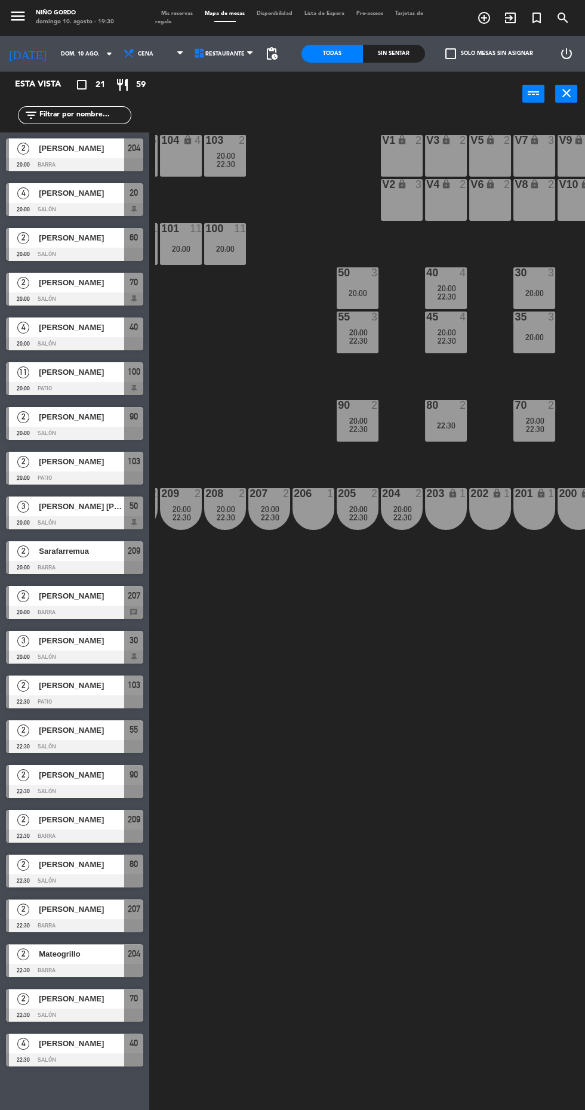
scroll to position [0, 75]
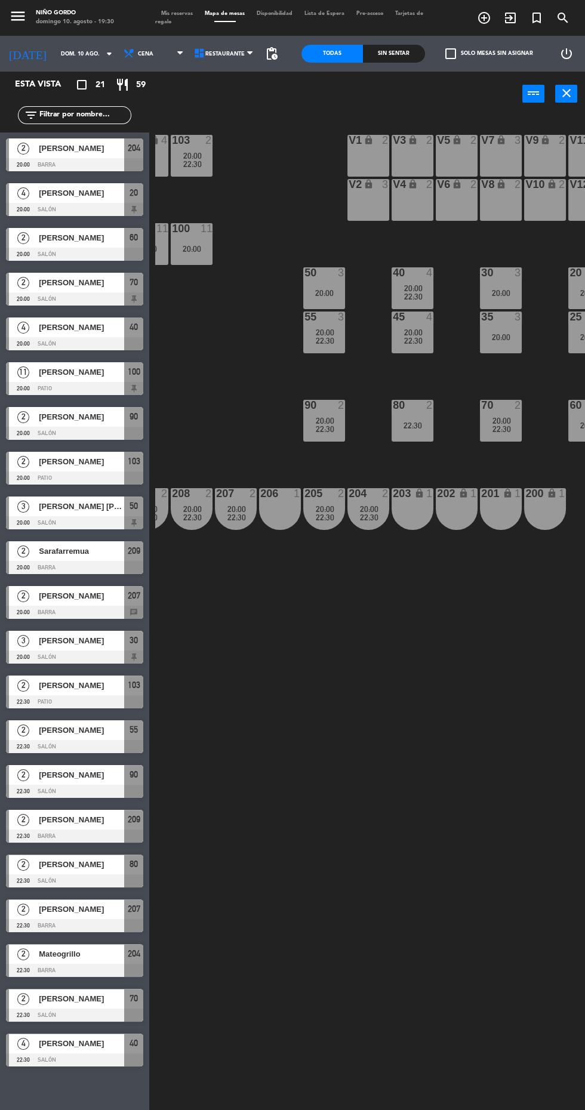
click at [191, 494] on div at bounding box center [192, 493] width 20 height 11
click at [443, 930] on div "105 lock 5 104 lock 4 103 2 20:00 22:30 V1 lock 2 V3 lock 2 V9 lock 2 V5 lock 2…" at bounding box center [370, 611] width 430 height 994
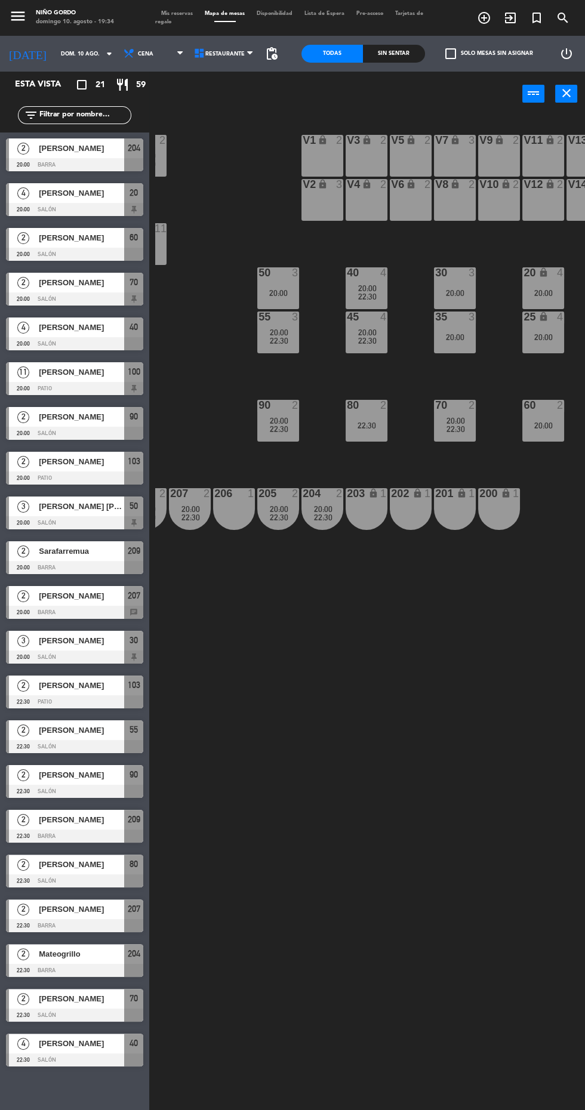
scroll to position [0, 153]
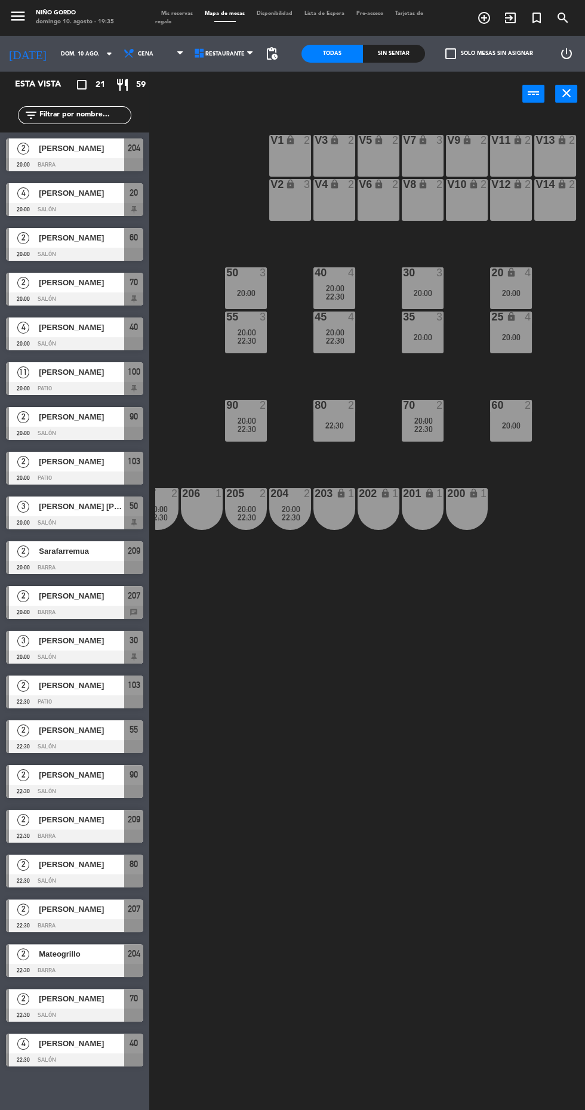
click at [98, 289] on div "[PERSON_NAME]" at bounding box center [81, 283] width 87 height 20
click at [267, 691] on div "105 lock 5 104 lock 4 103 2 20:00 22:30 V1 lock 2 V3 lock 2 V9 lock 2 V5 lock 2…" at bounding box center [370, 611] width 430 height 994
click at [330, 13] on span "Lista de Espera" at bounding box center [324, 13] width 52 height 5
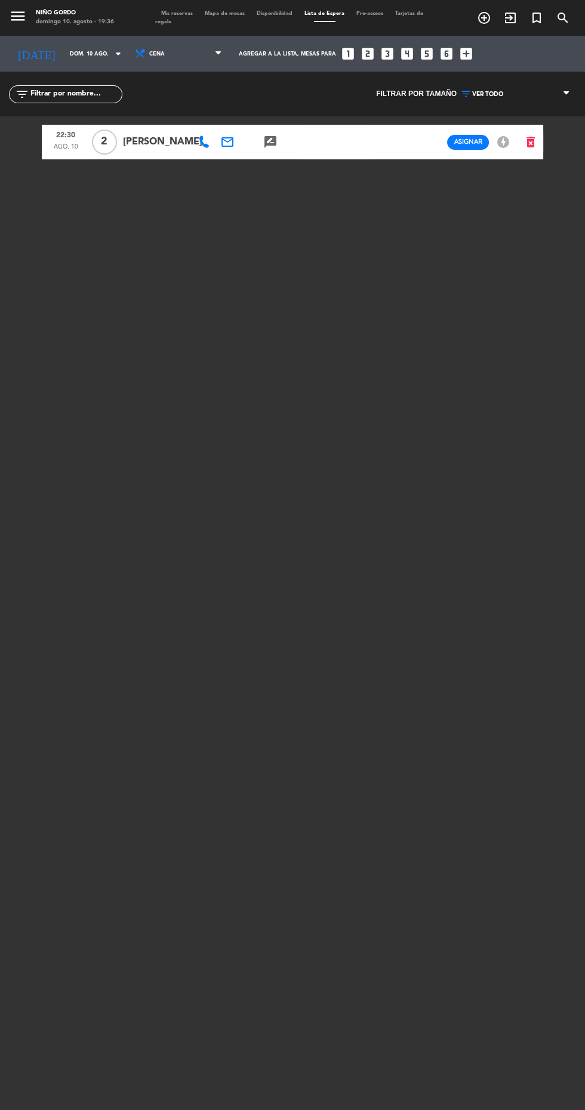
click at [198, 144] on icon at bounding box center [204, 142] width 12 height 12
click at [230, 115] on span "Copiar" at bounding box center [241, 121] width 25 height 13
click at [227, 13] on span "Mapa de mesas" at bounding box center [225, 13] width 52 height 5
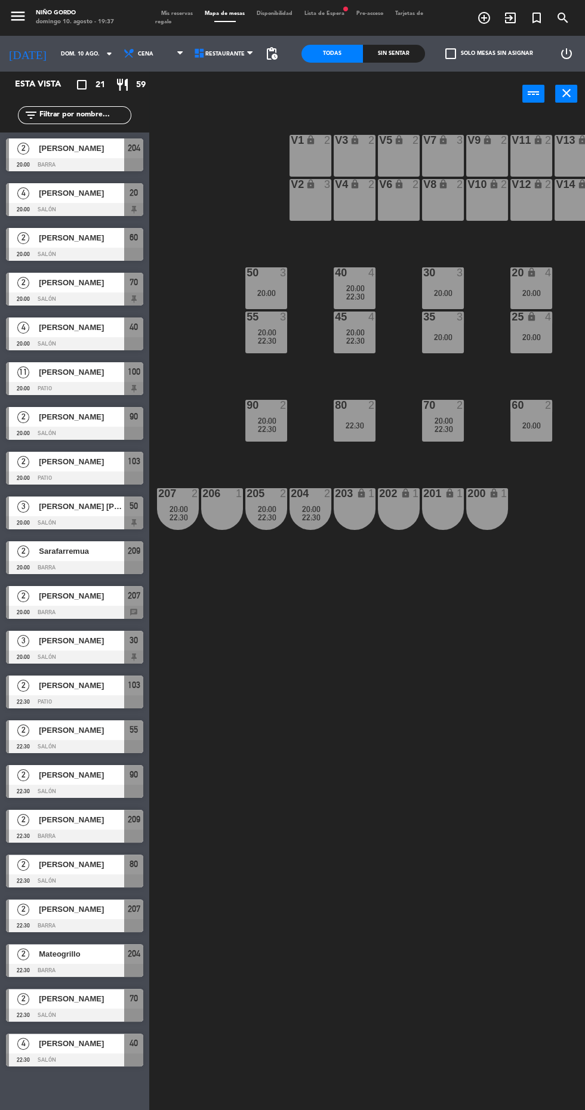
scroll to position [0, 153]
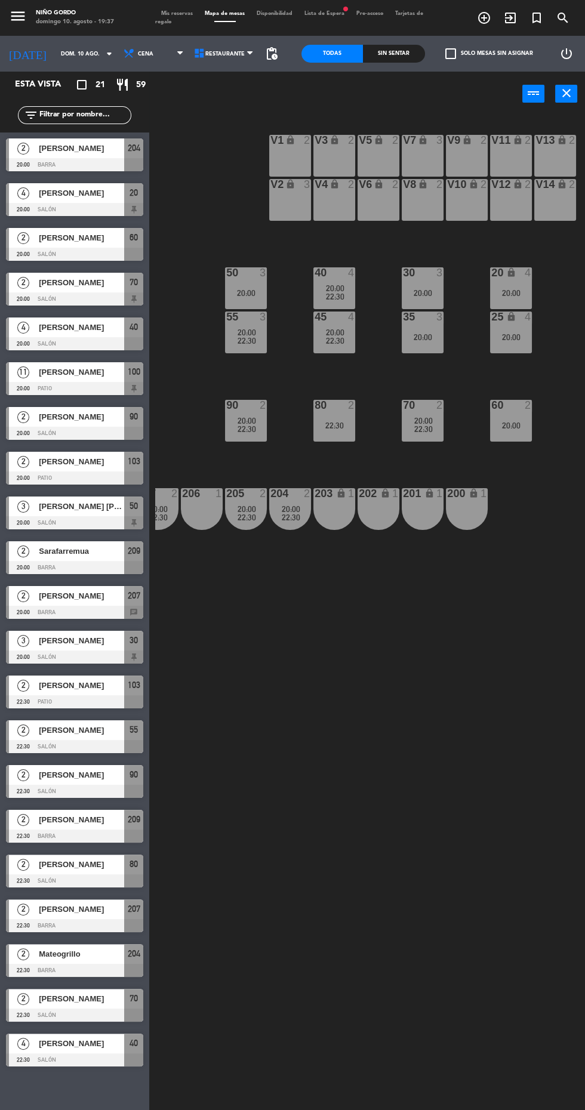
click at [325, 16] on span "Lista de Espera fiber_manual_record" at bounding box center [324, 13] width 52 height 5
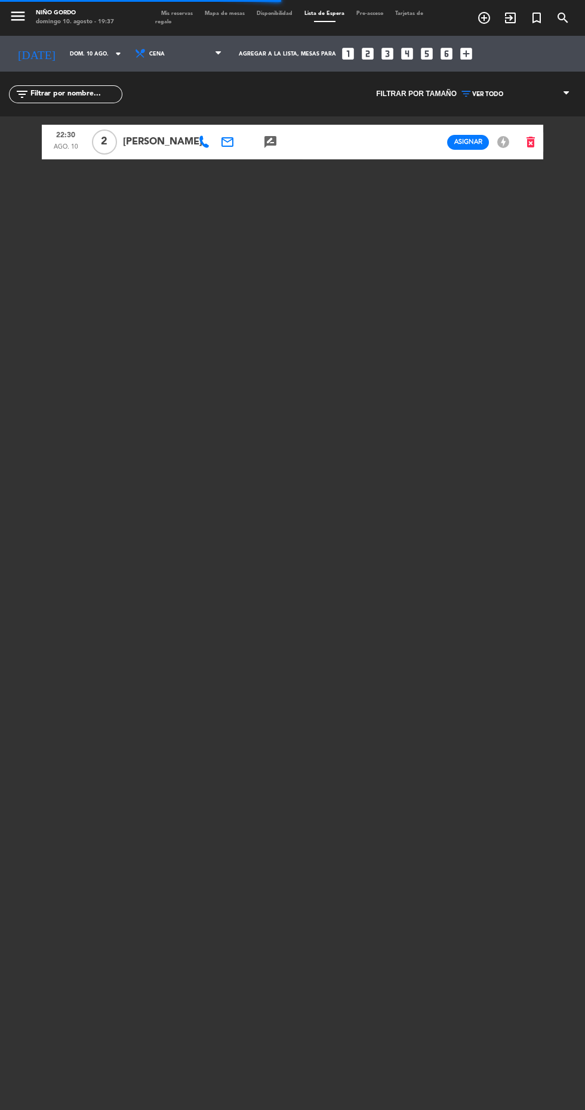
click at [233, 13] on span "Mapa de mesas" at bounding box center [225, 13] width 52 height 5
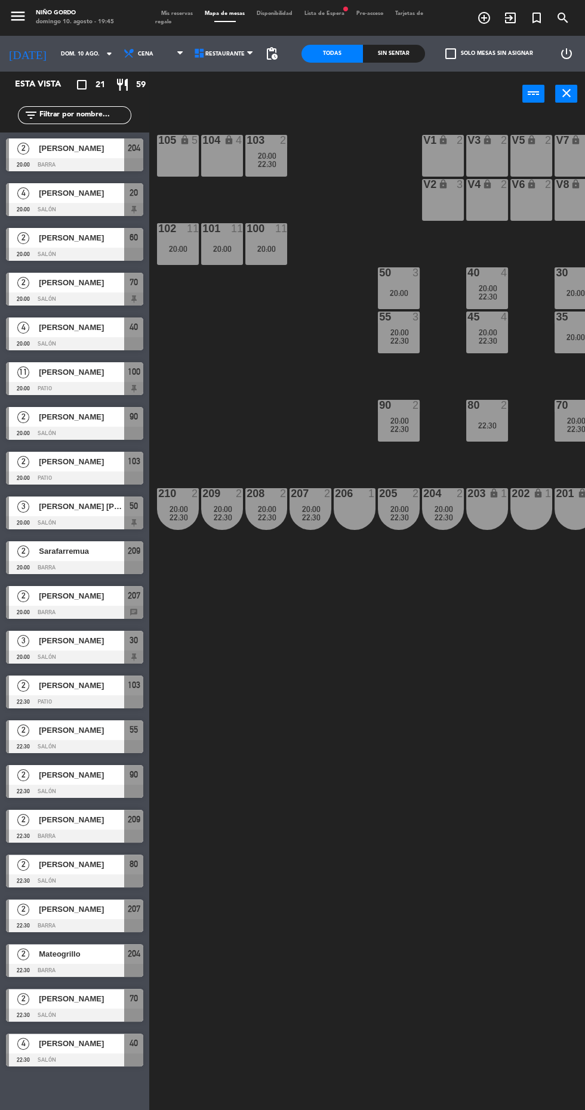
click at [55, 463] on span "[PERSON_NAME]" at bounding box center [81, 461] width 85 height 13
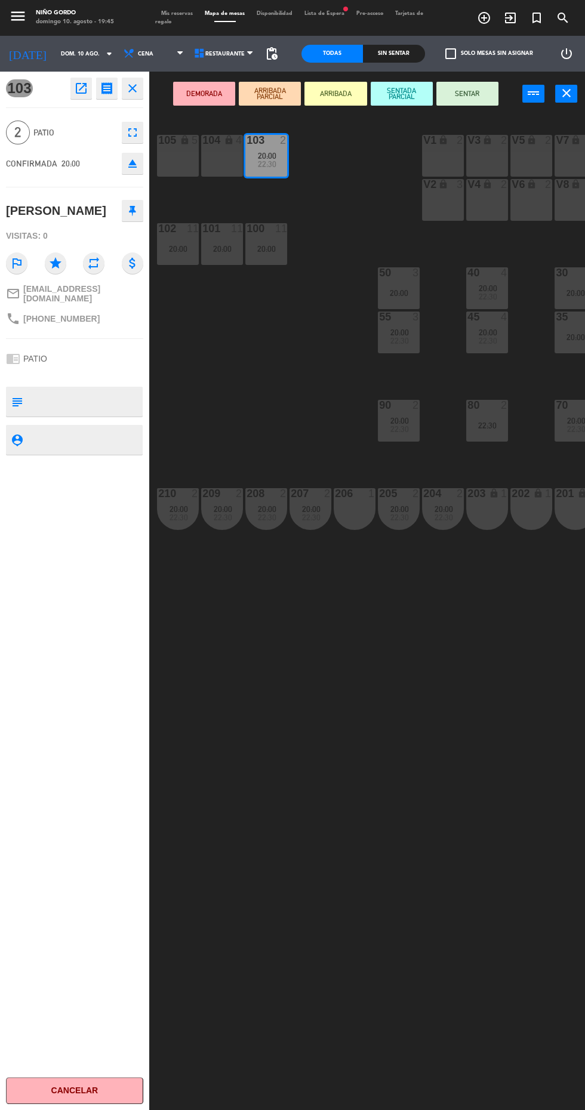
click at [81, 88] on icon "open_in_new" at bounding box center [81, 88] width 14 height 14
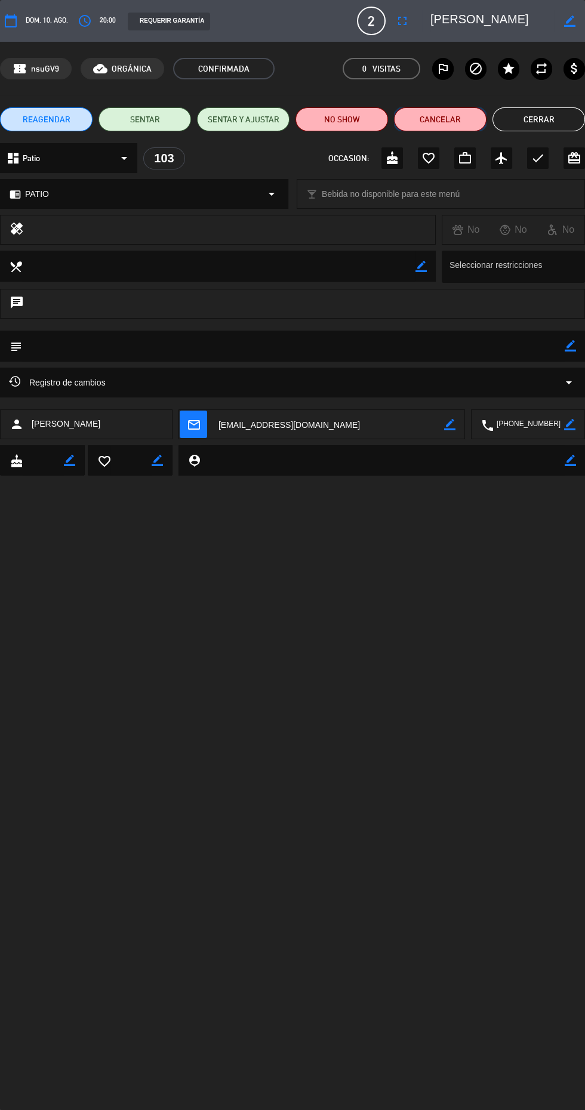
click at [437, 124] on button "Cancelar" at bounding box center [440, 119] width 93 height 24
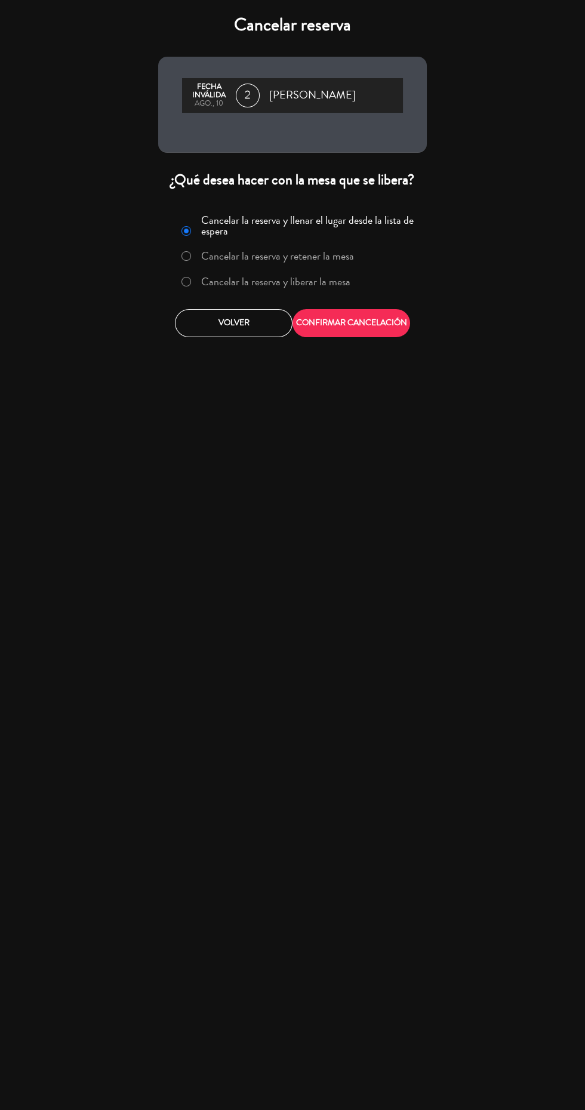
click at [326, 286] on label "Cancelar la reserva y liberar la mesa" at bounding box center [275, 281] width 149 height 11
click at [368, 328] on button "CONFIRMAR CANCELACIÓN" at bounding box center [351, 323] width 118 height 28
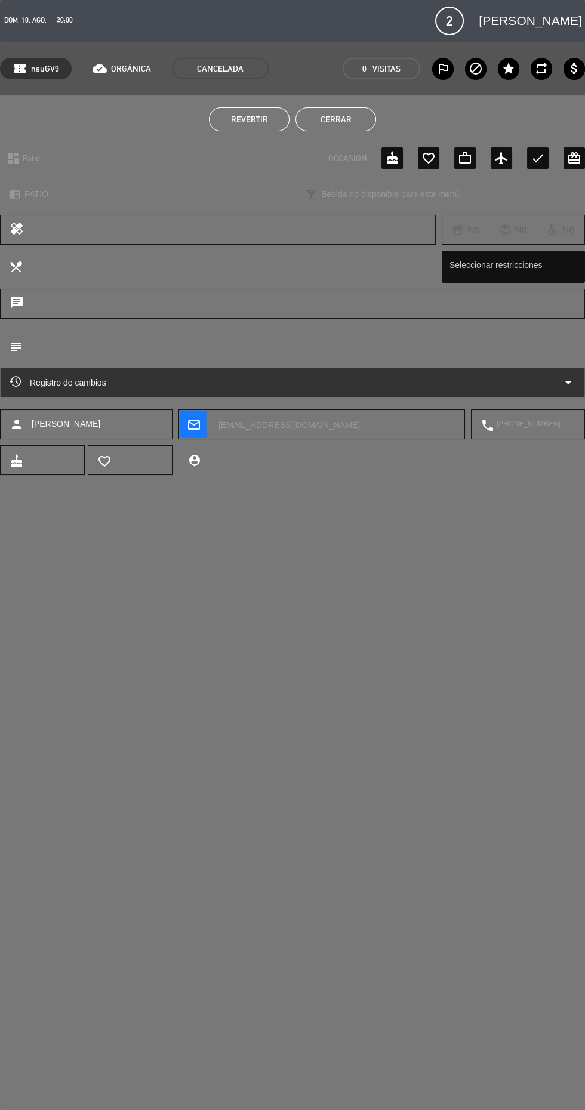
click at [346, 120] on button "Cerrar" at bounding box center [335, 119] width 81 height 24
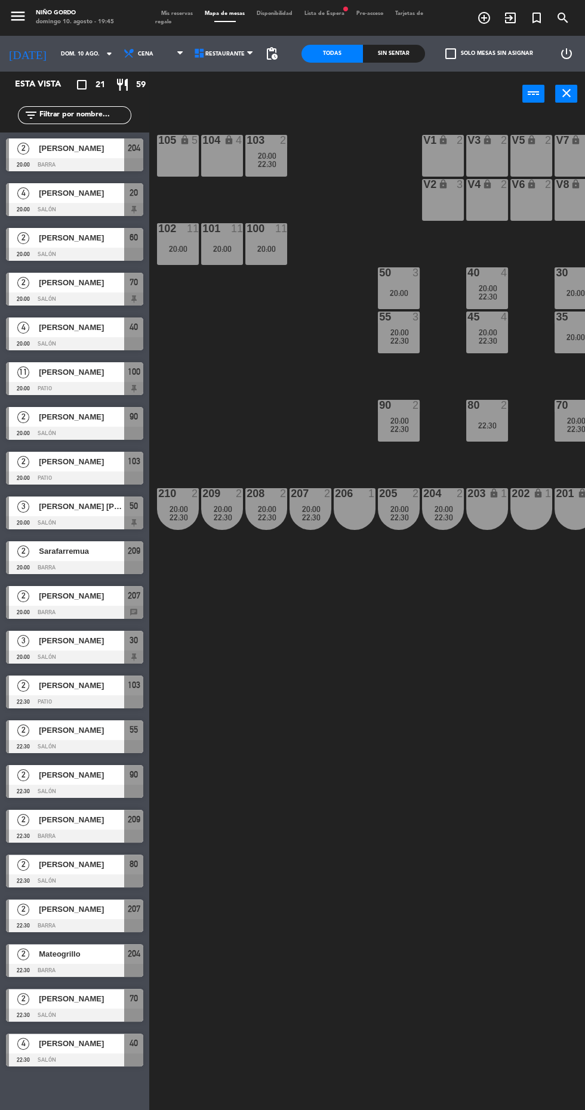
click at [337, 13] on span "Lista de Espera fiber_manual_record" at bounding box center [324, 13] width 52 height 5
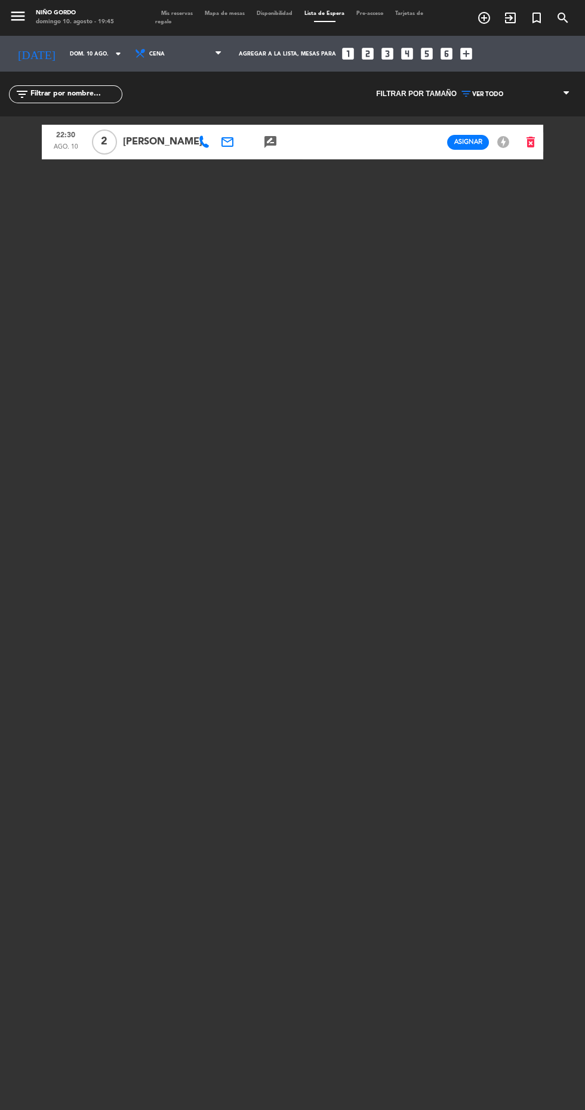
click at [227, 15] on span "Mapa de mesas" at bounding box center [225, 13] width 52 height 5
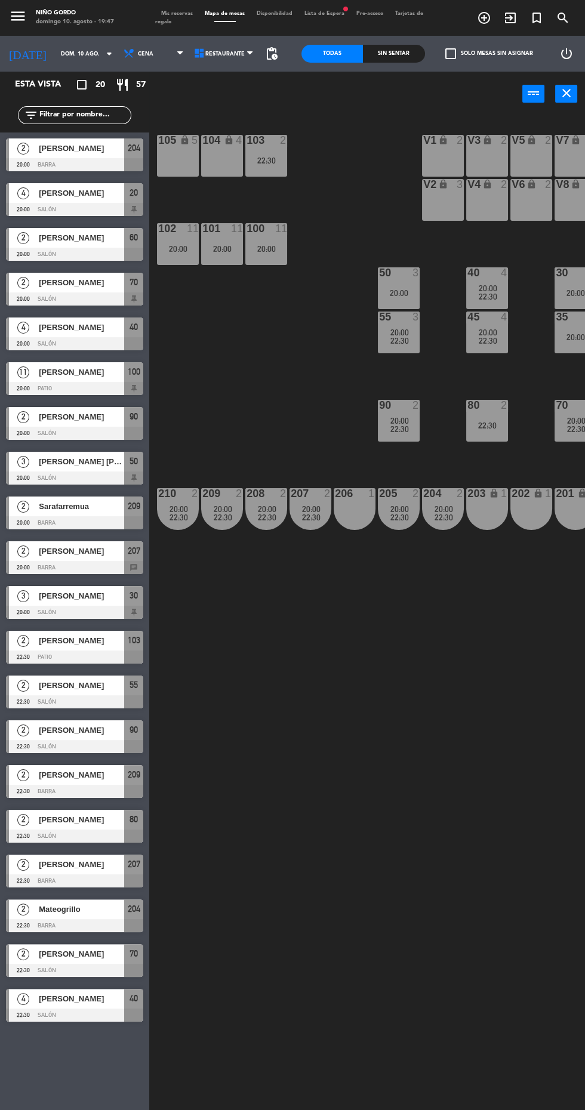
click at [106, 387] on div at bounding box center [74, 388] width 137 height 13
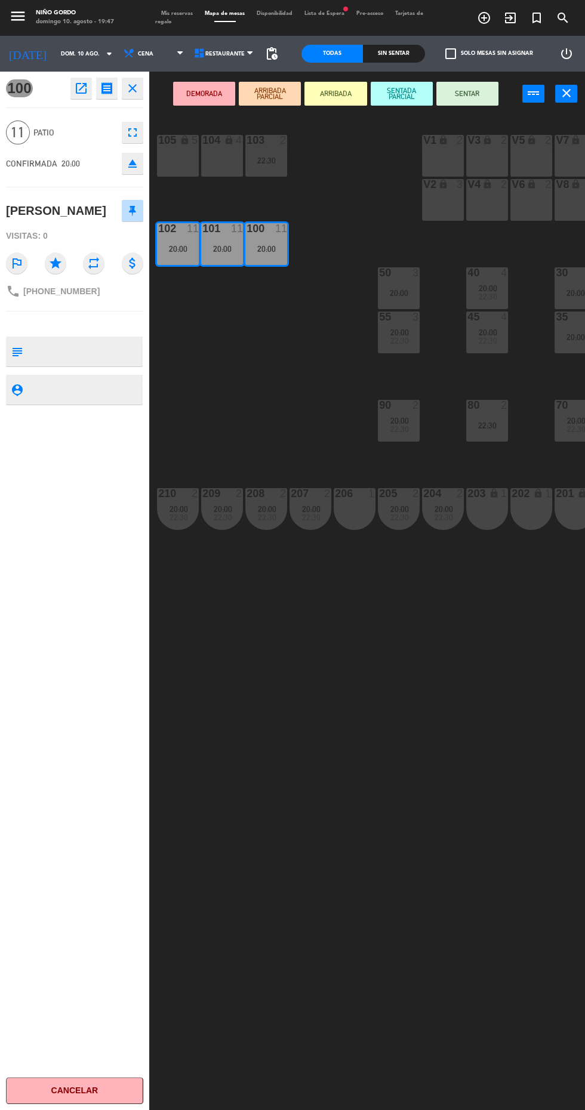
click at [337, 93] on button "ARRIBADA" at bounding box center [335, 94] width 62 height 24
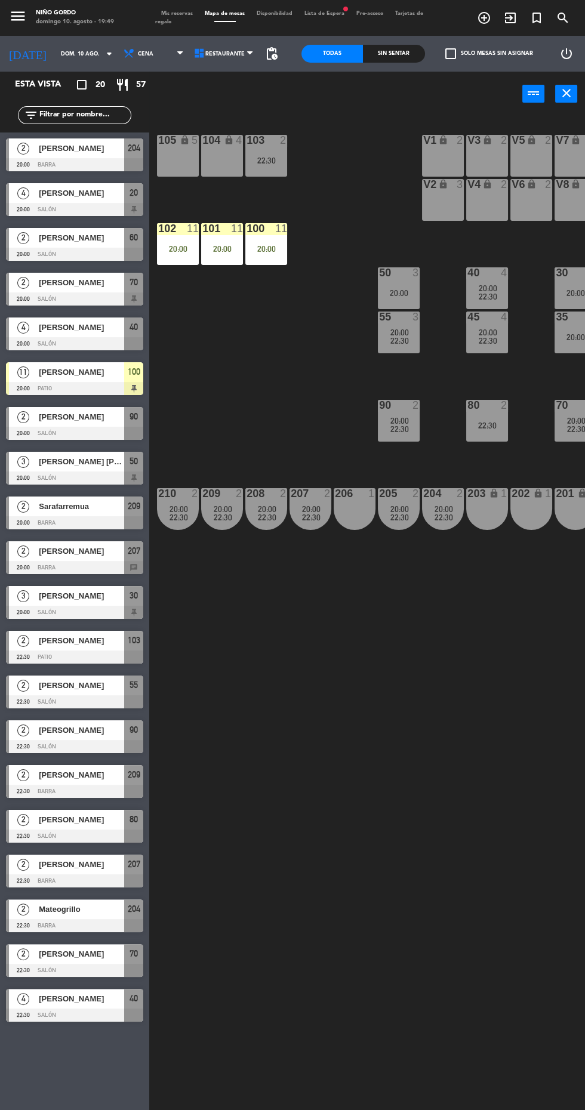
click at [110, 479] on div at bounding box center [74, 477] width 137 height 13
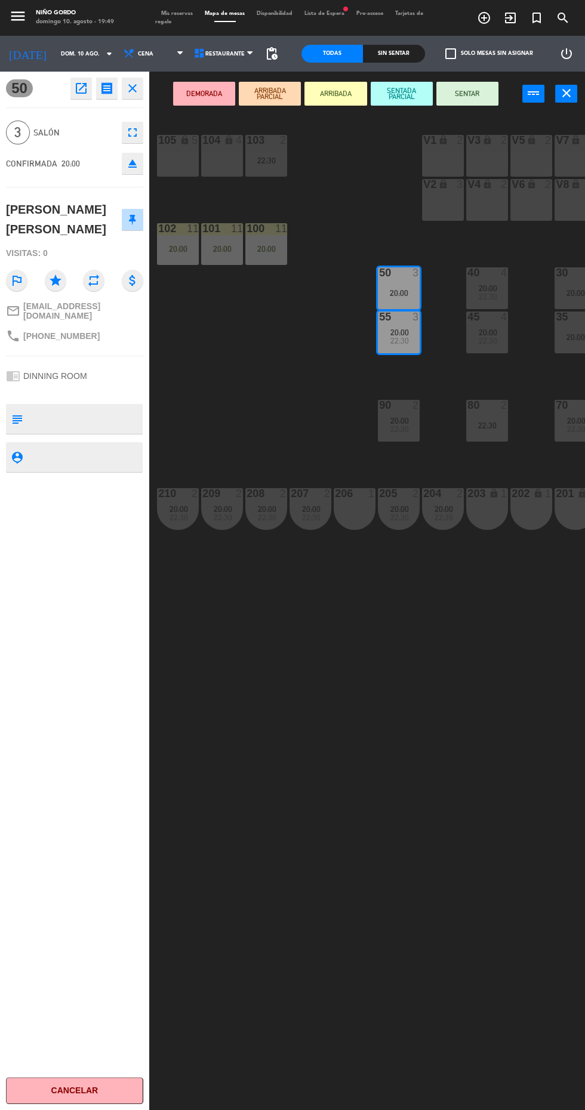
click at [353, 100] on button "ARRIBADA" at bounding box center [335, 94] width 62 height 24
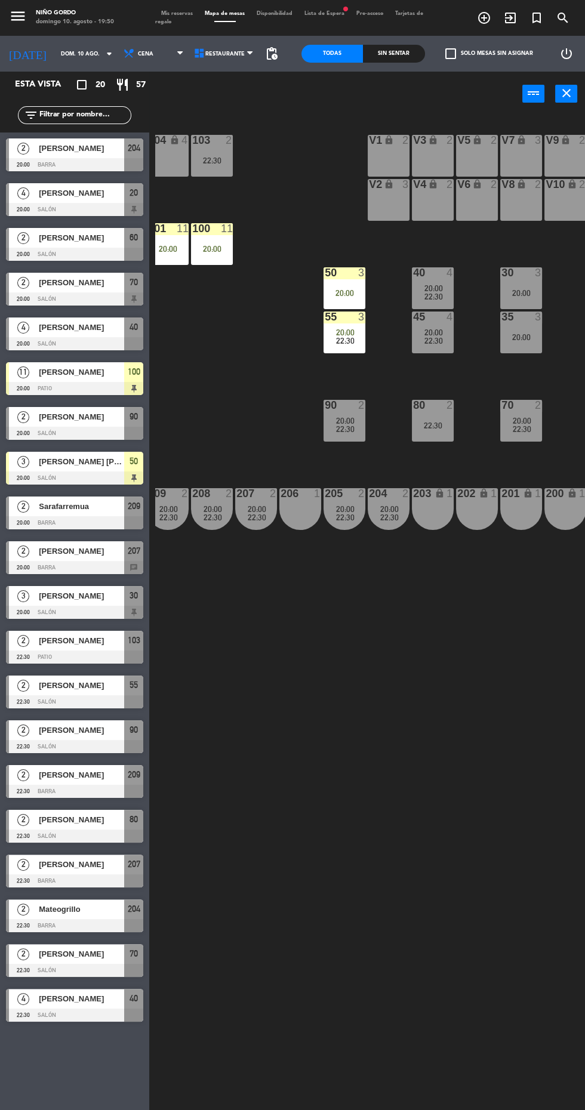
scroll to position [0, 23]
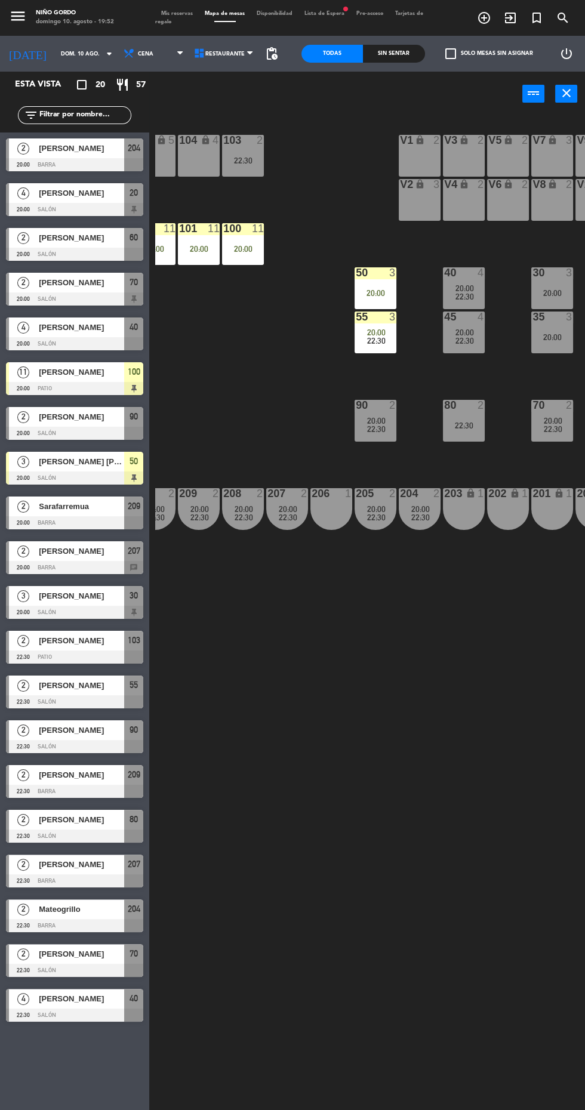
click at [57, 149] on span "[PERSON_NAME]" at bounding box center [81, 148] width 85 height 13
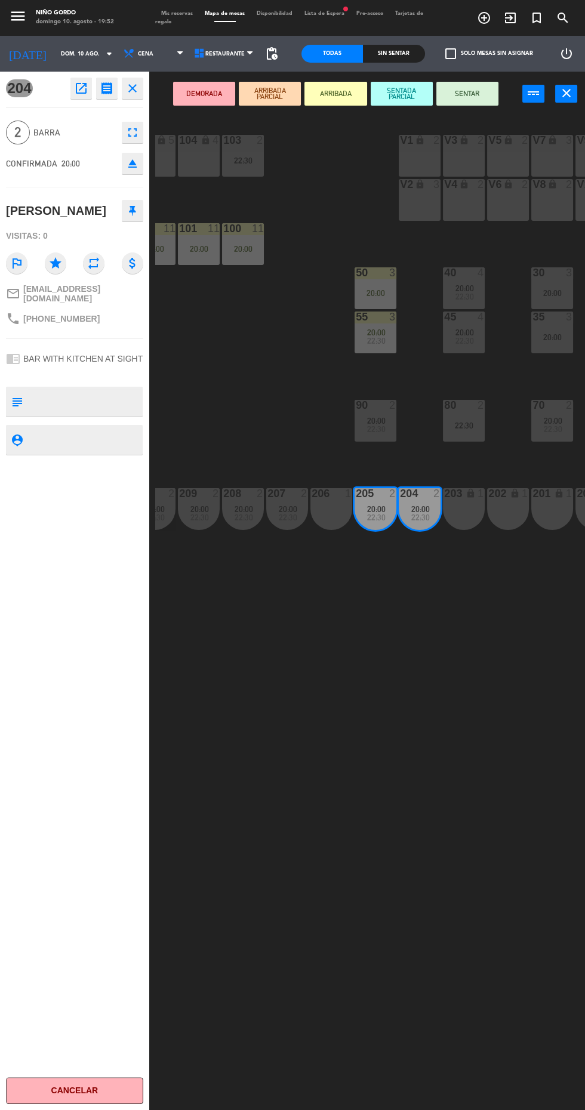
click at [337, 93] on button "ARRIBADA" at bounding box center [335, 94] width 62 height 24
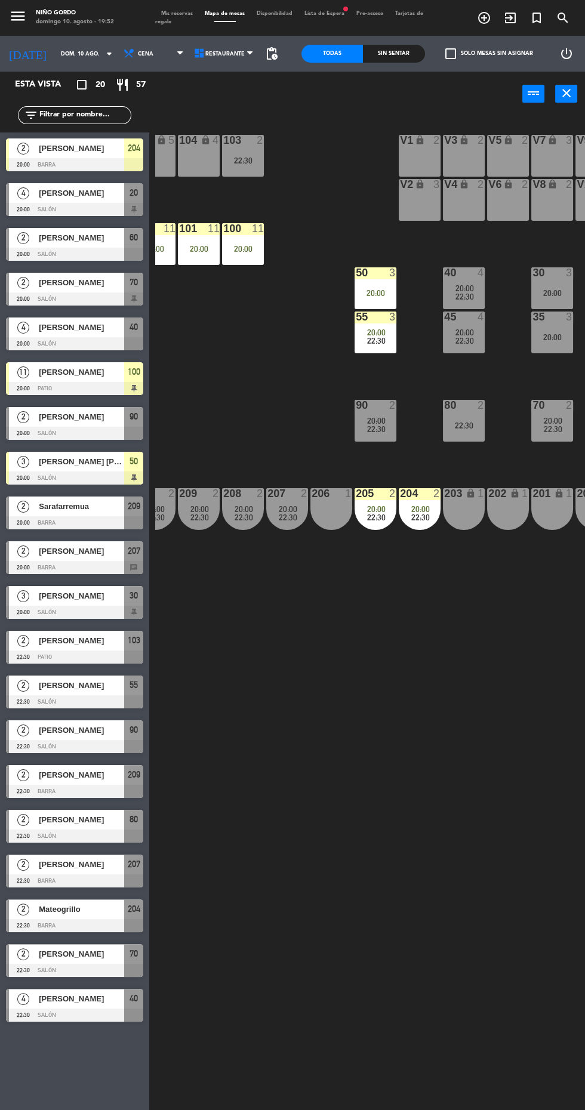
click at [347, 8] on span "fiber_manual_record" at bounding box center [345, 8] width 7 height 7
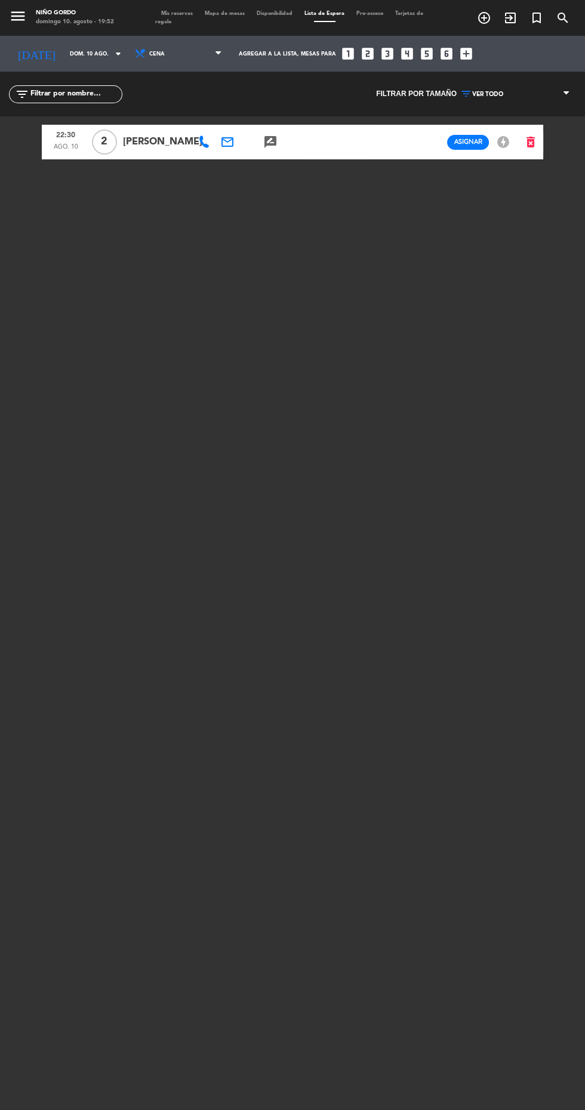
click at [235, 14] on span "Mapa de mesas" at bounding box center [225, 13] width 52 height 5
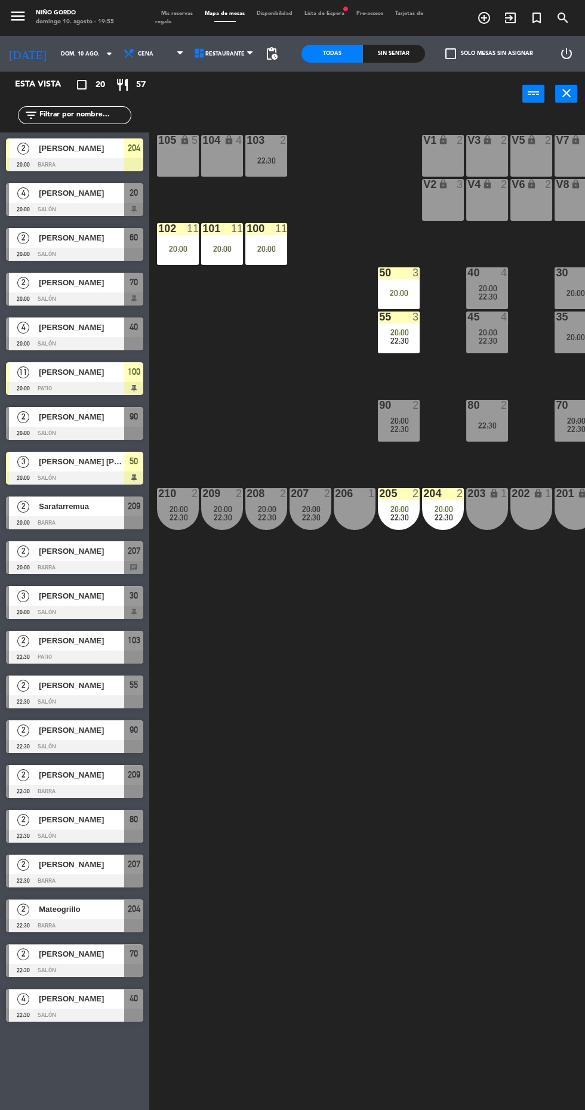
click at [114, 600] on span "[PERSON_NAME]" at bounding box center [81, 596] width 85 height 13
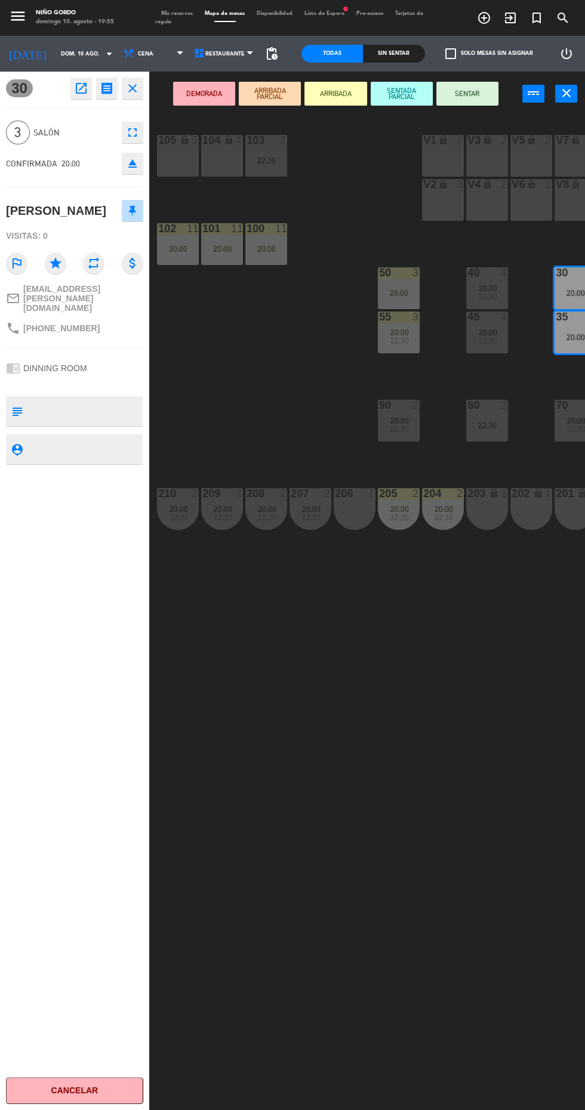
click at [341, 98] on button "ARRIBADA" at bounding box center [335, 94] width 62 height 24
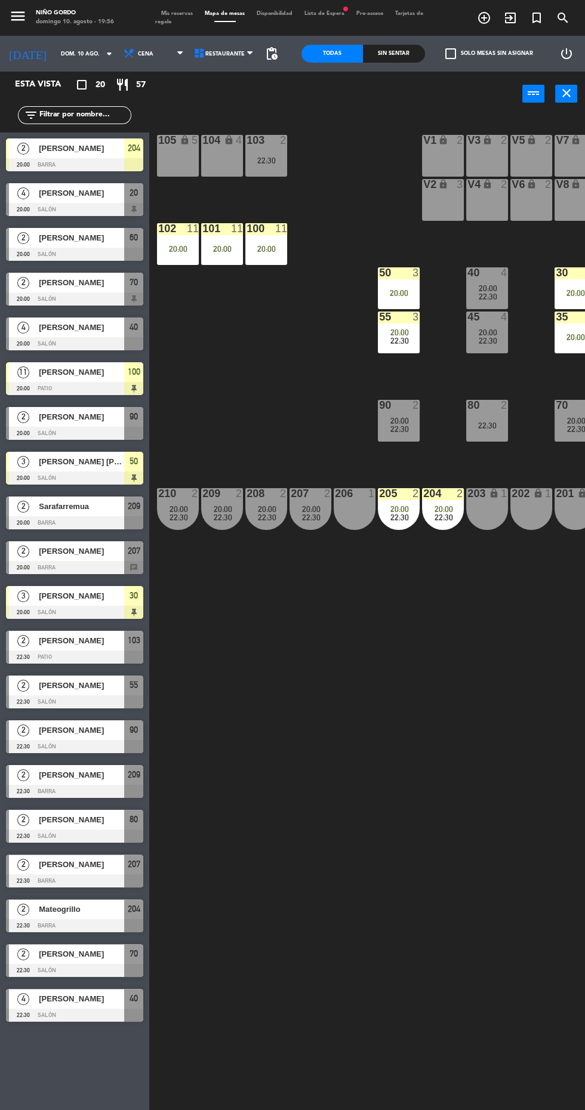
click at [118, 239] on span "[PERSON_NAME]" at bounding box center [81, 238] width 85 height 13
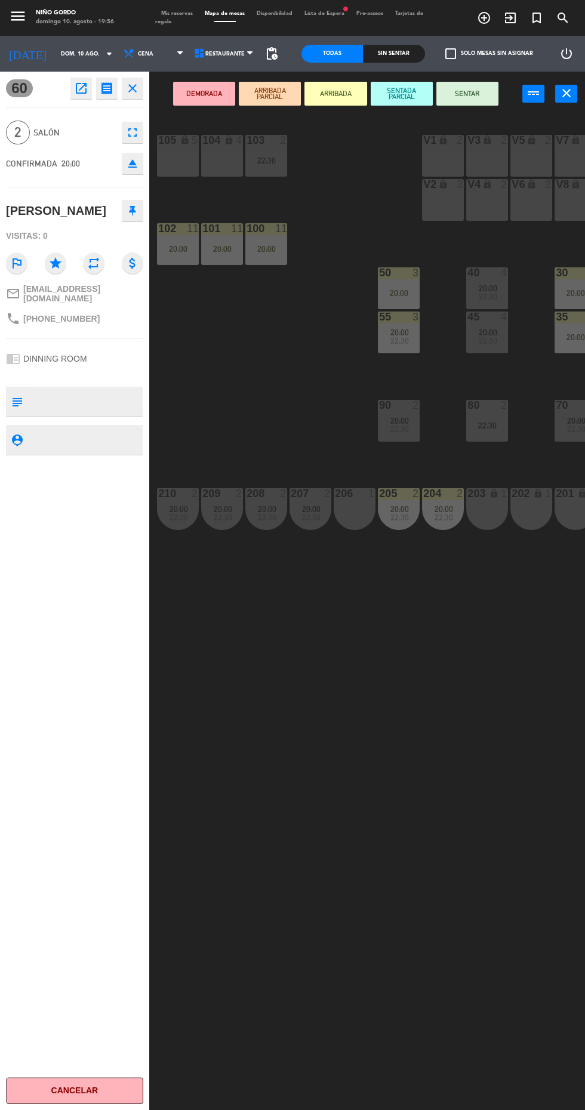
click at [341, 97] on button "ARRIBADA" at bounding box center [335, 94] width 62 height 24
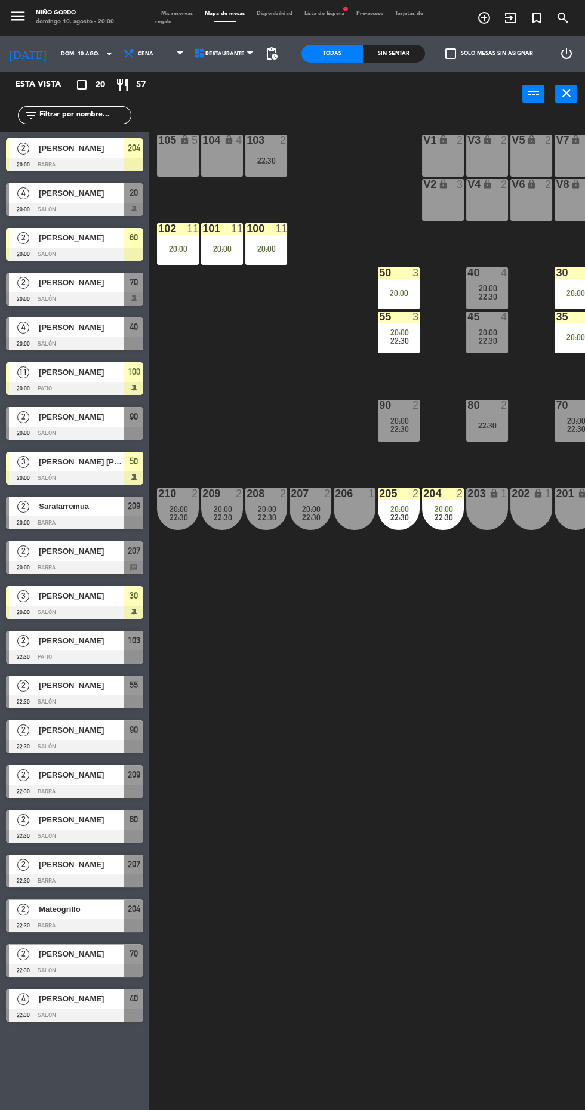
click at [110, 477] on div at bounding box center [74, 477] width 137 height 13
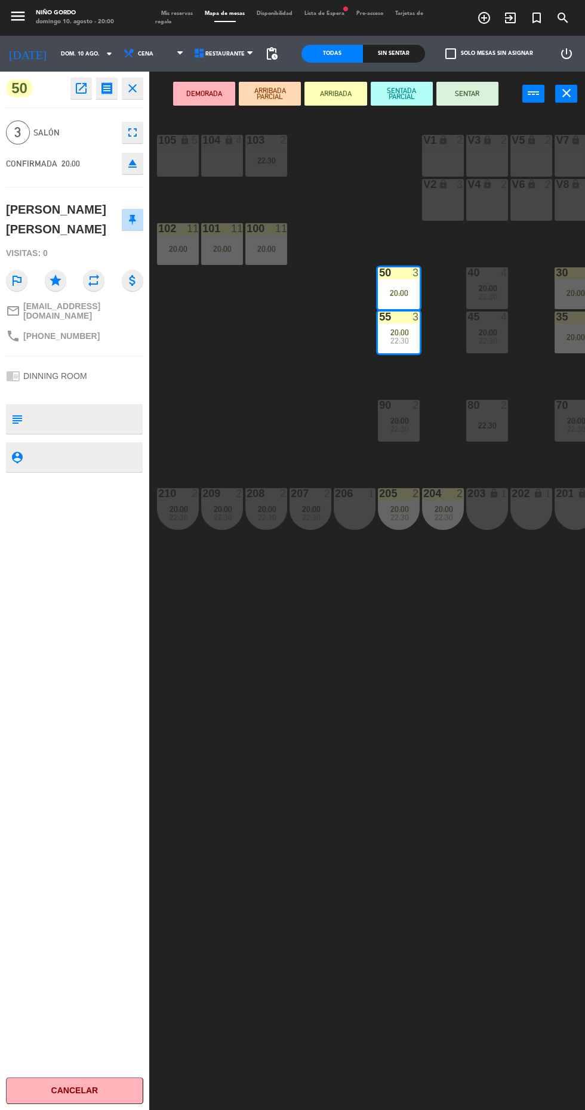
click at [472, 97] on button "SENTAR" at bounding box center [467, 94] width 62 height 24
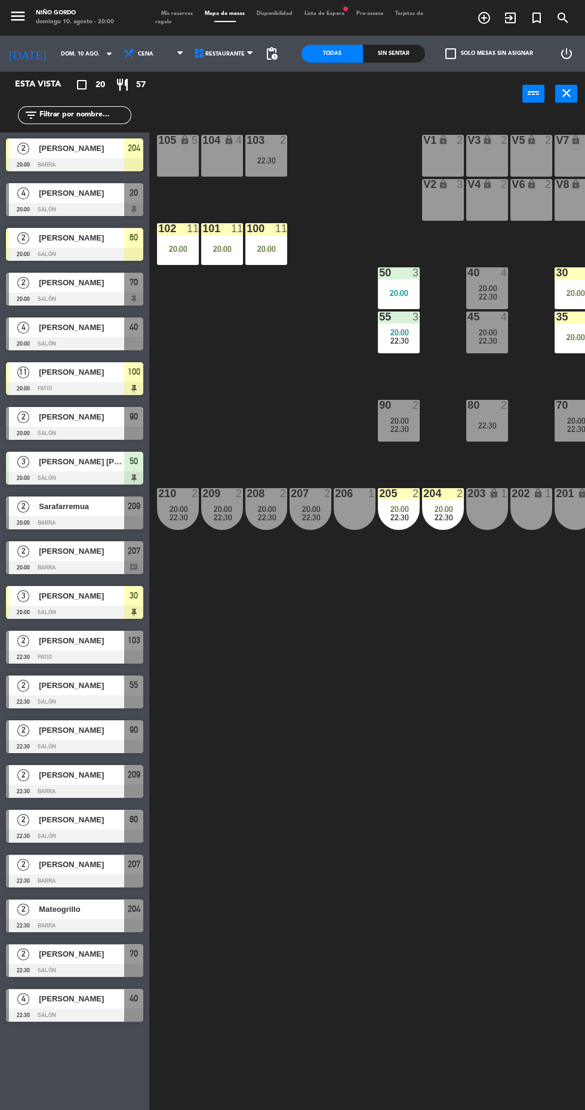
click at [109, 153] on span "[PERSON_NAME]" at bounding box center [81, 148] width 85 height 13
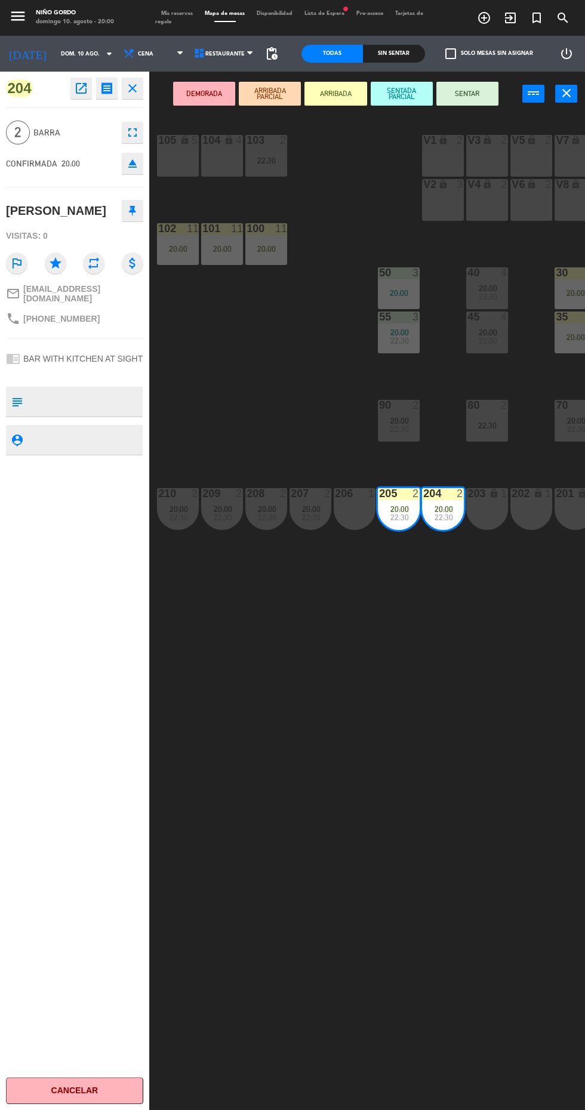
click at [467, 93] on button "SENTAR" at bounding box center [467, 94] width 62 height 24
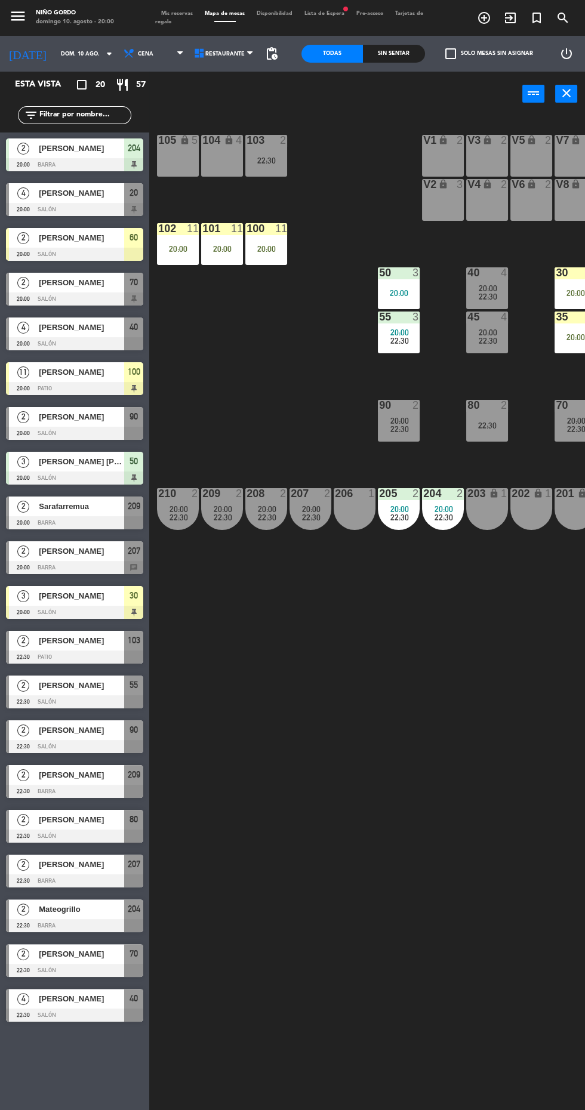
click at [48, 244] on span "[PERSON_NAME]" at bounding box center [81, 238] width 85 height 13
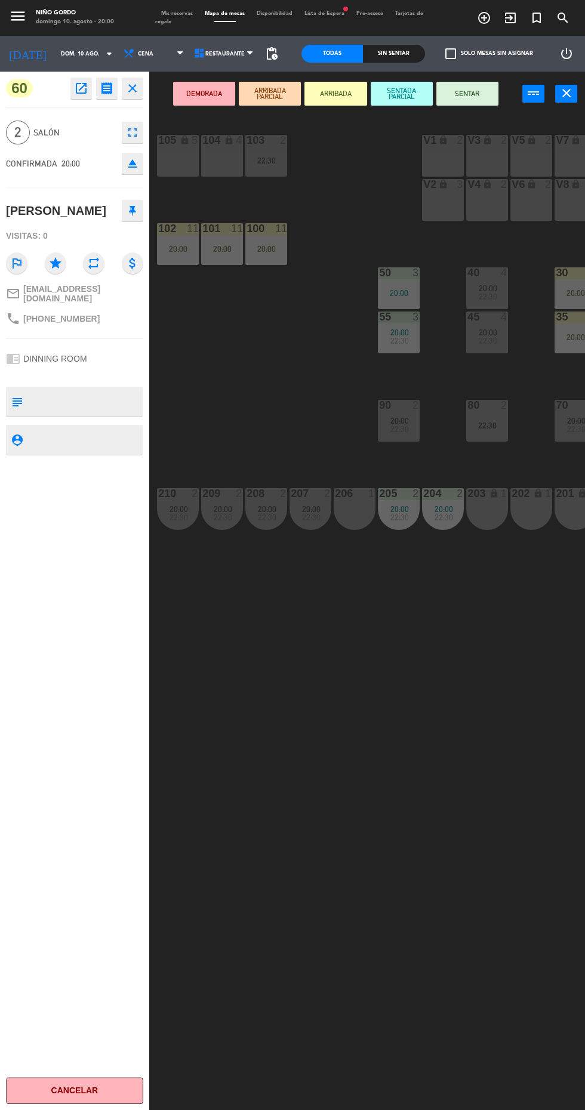
click at [479, 104] on button "SENTAR" at bounding box center [467, 94] width 62 height 24
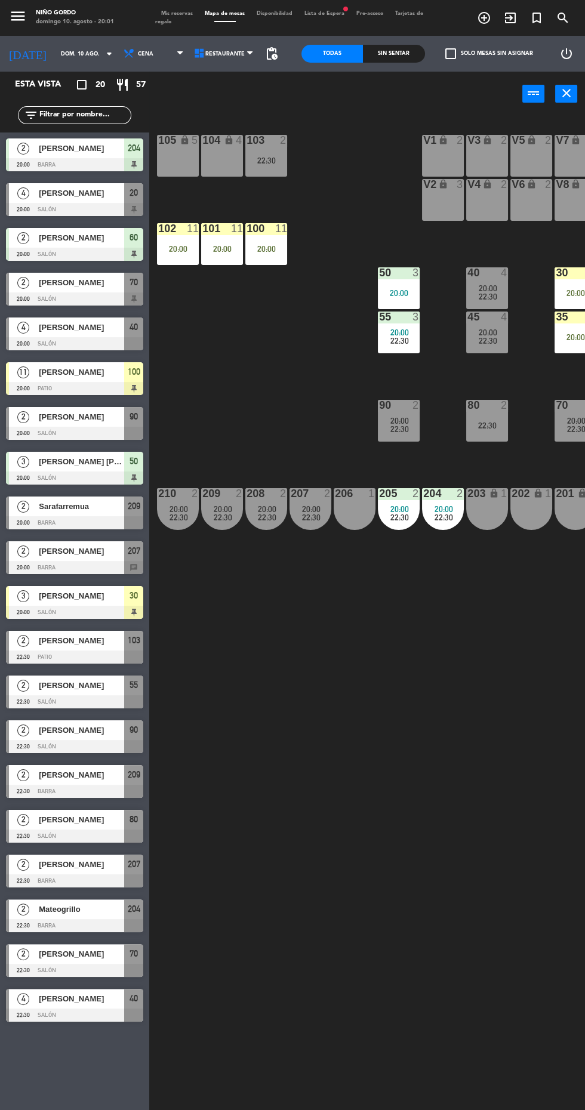
click at [87, 609] on div at bounding box center [74, 612] width 137 height 13
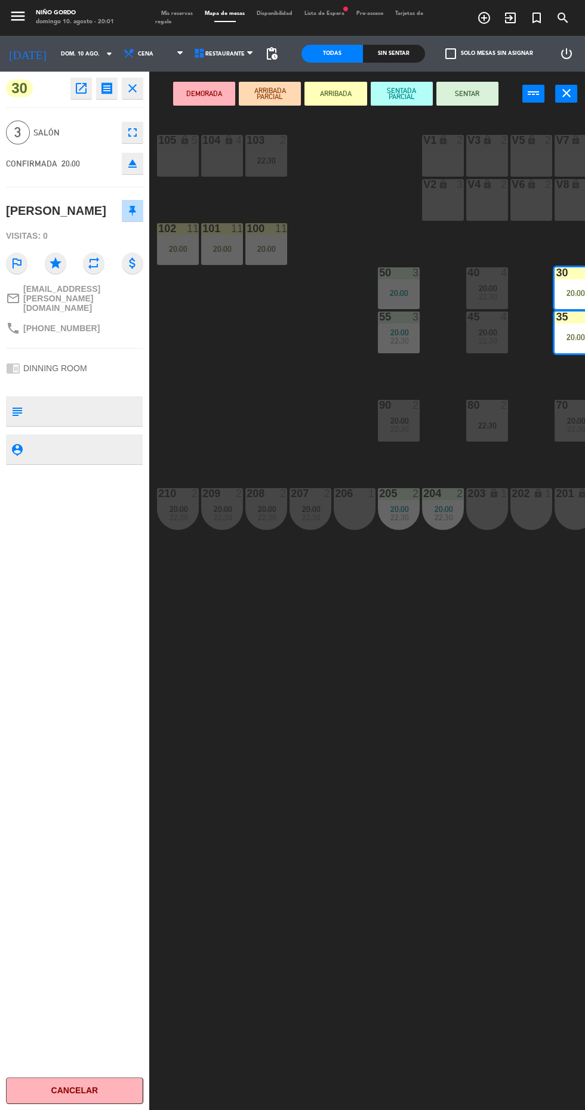
click at [486, 95] on button "SENTAR" at bounding box center [467, 94] width 62 height 24
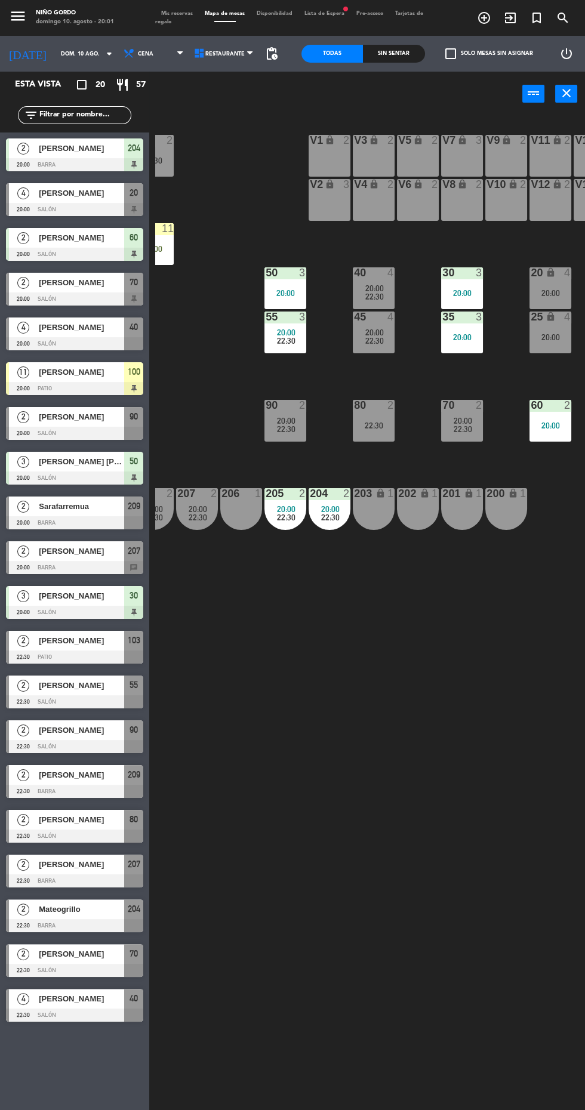
scroll to position [0, 153]
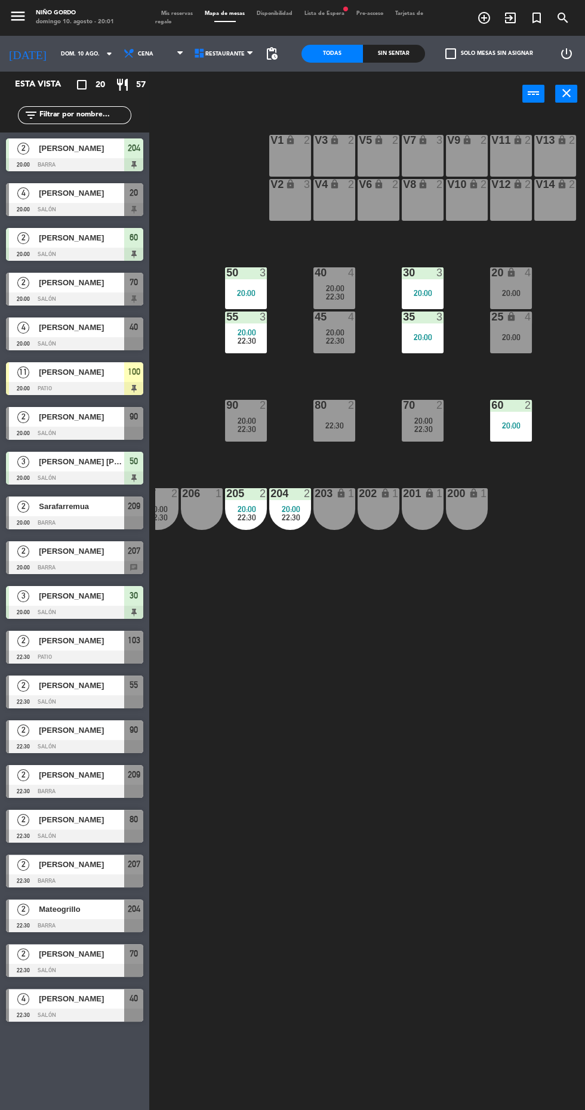
click at [294, 141] on icon "lock" at bounding box center [290, 140] width 10 height 10
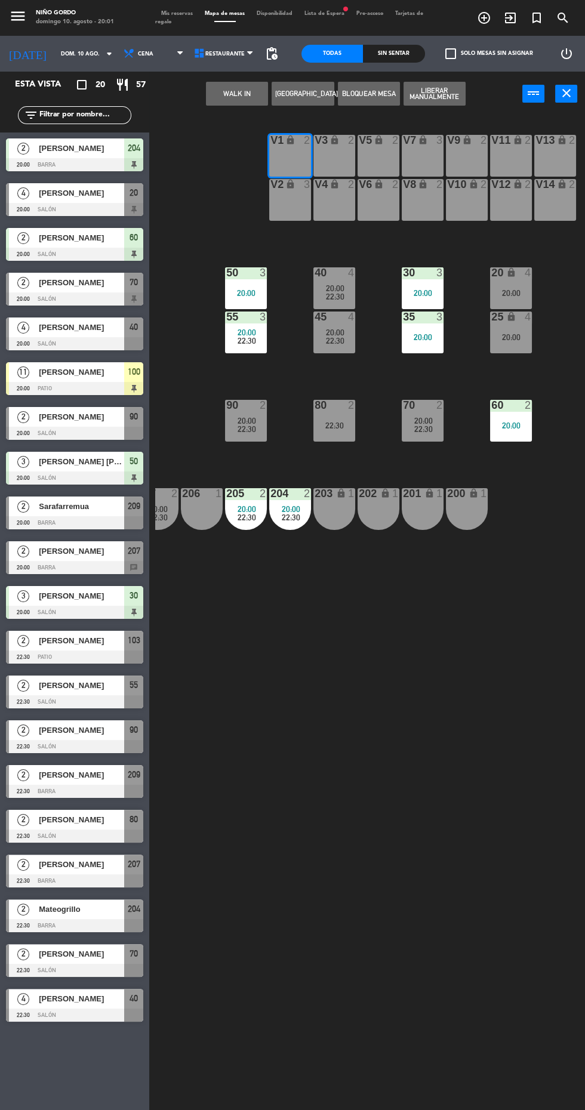
click at [249, 92] on button "WALK IN" at bounding box center [237, 94] width 62 height 24
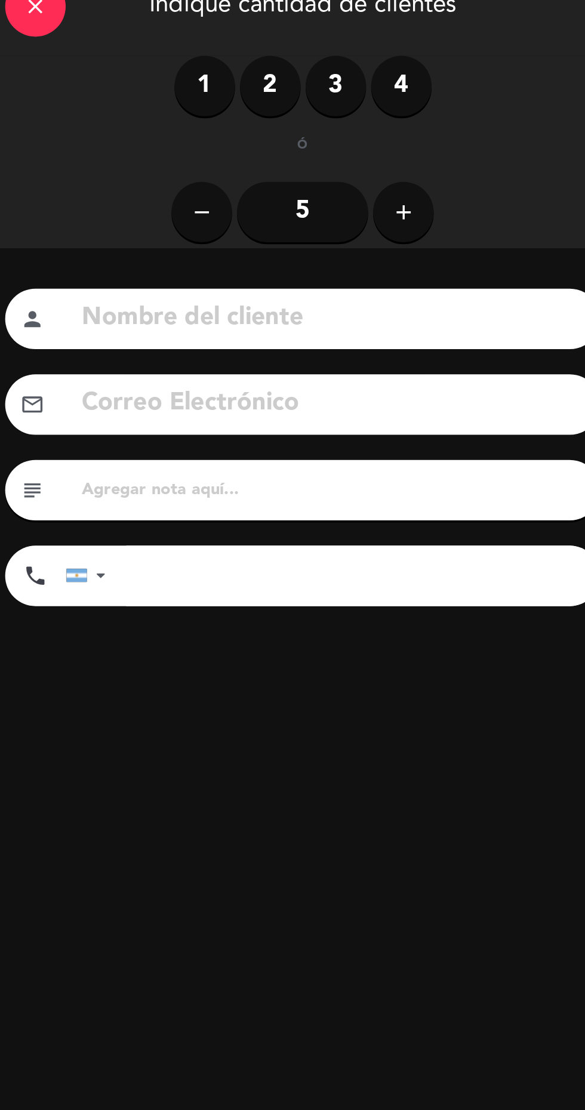
click at [177, 94] on label "2" at bounding box center [178, 92] width 36 height 36
click at [241, 234] on input at bounding box center [214, 229] width 299 height 24
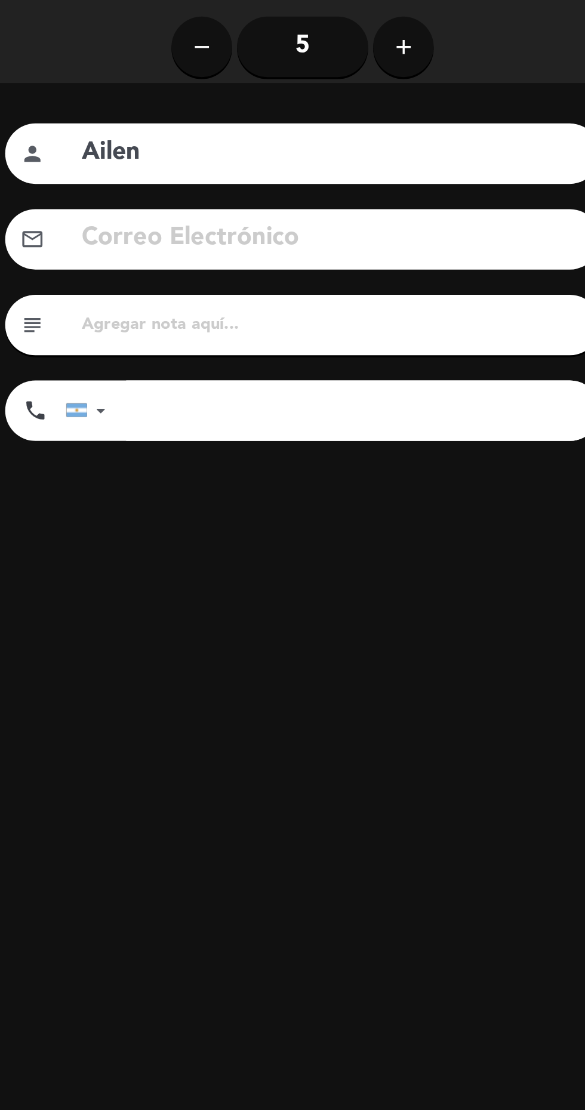
type input "Ailen"
click at [196, 377] on input "tel" at bounding box center [233, 382] width 281 height 36
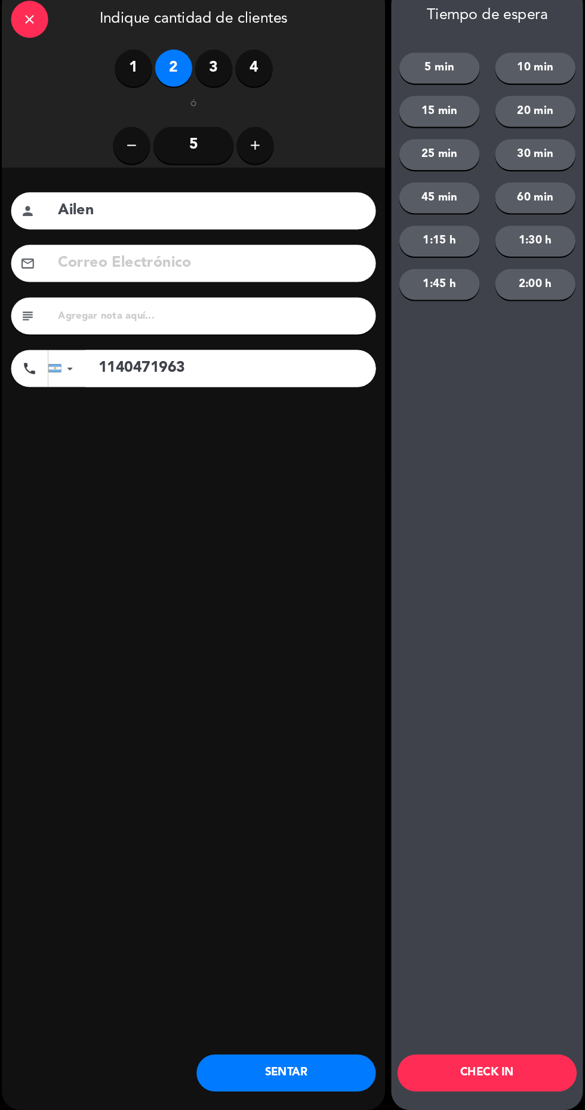
type input "1140471963"
click at [289, 1075] on button "SENTAR" at bounding box center [286, 1062] width 173 height 36
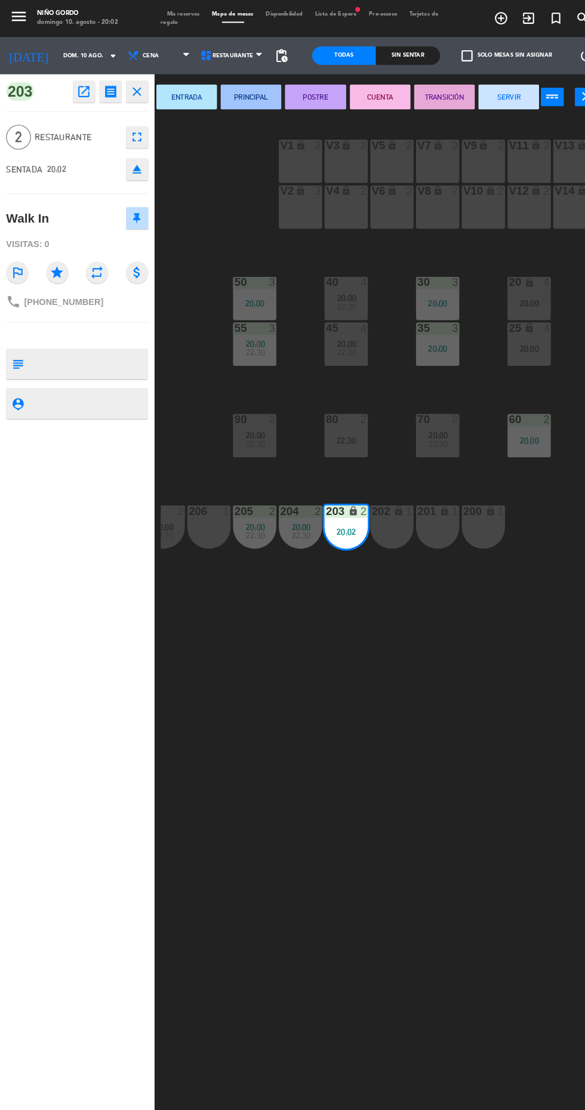
click at [381, 506] on div "202 lock 1" at bounding box center [378, 509] width 42 height 42
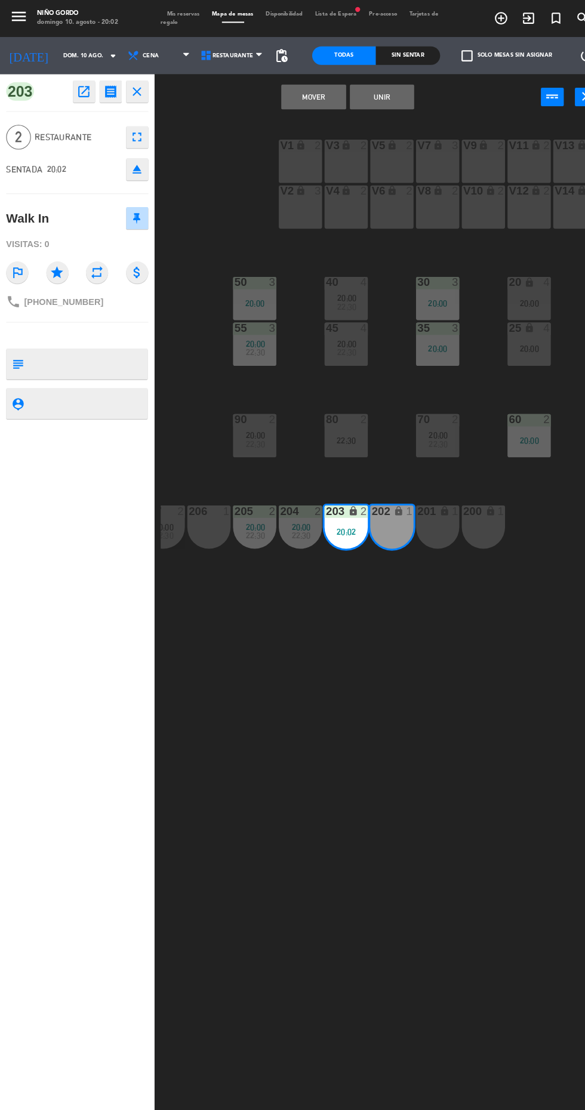
click at [381, 91] on button "Unir" at bounding box center [369, 94] width 62 height 24
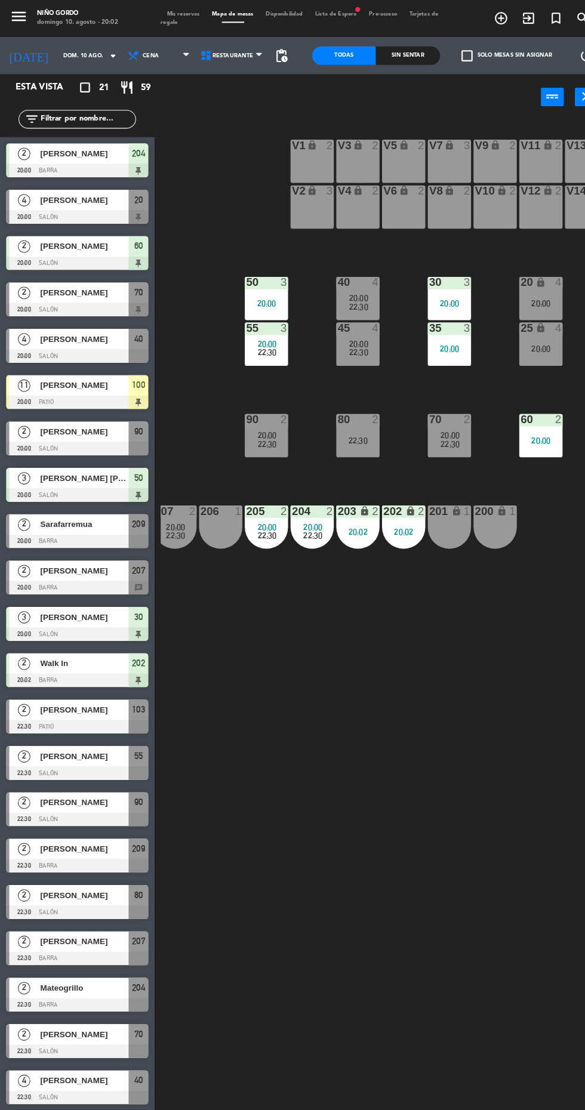
scroll to position [0, 141]
click at [211, 252] on div "105 lock 5 104 lock 4 103 2 22:30 V1 lock 2 V3 lock 2 V9 lock 2 V5 lock 2 V7 lo…" at bounding box center [370, 611] width 430 height 994
click at [442, 682] on div "105 lock 5 104 lock 4 103 2 22:30 V1 lock 2 V3 lock 2 V9 lock 2 V5 lock 2 V7 lo…" at bounding box center [370, 611] width 430 height 994
click at [102, 293] on div at bounding box center [74, 298] width 137 height 13
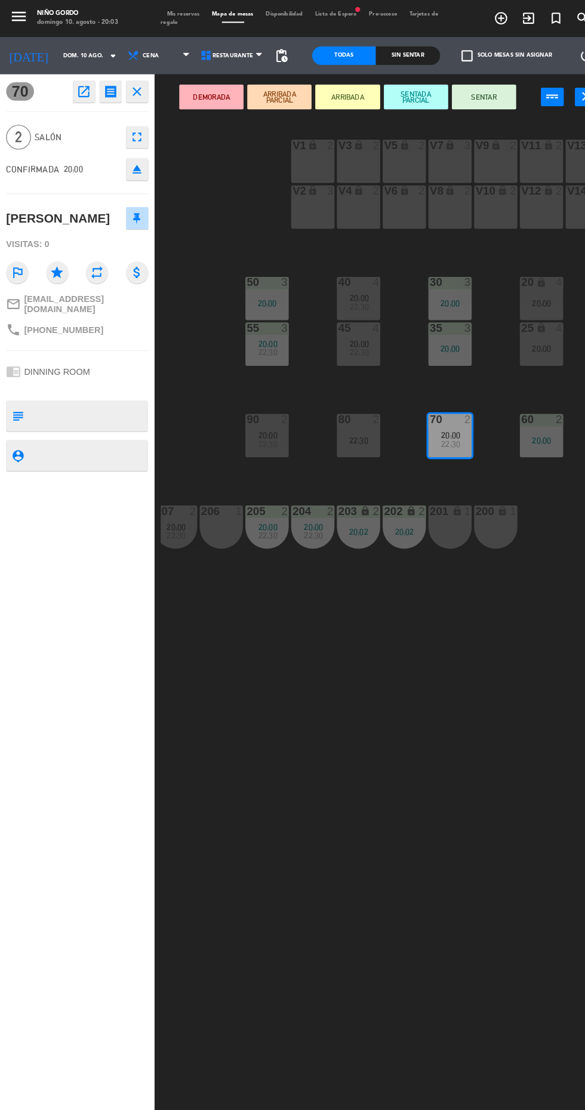
click at [478, 85] on button "SENTAR" at bounding box center [467, 94] width 62 height 24
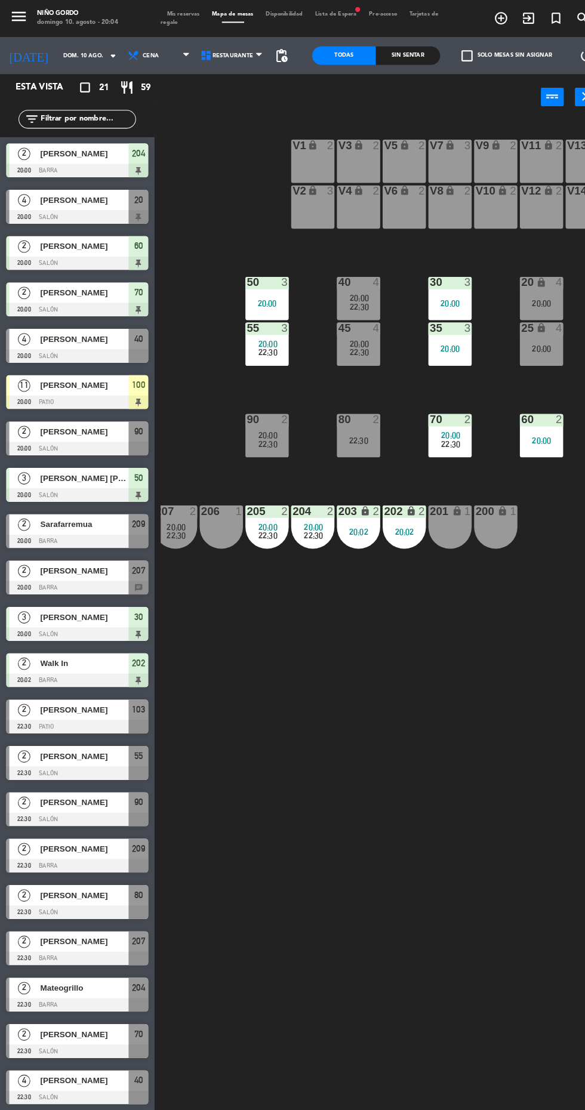
click at [108, 329] on span "[PERSON_NAME]" at bounding box center [81, 327] width 85 height 13
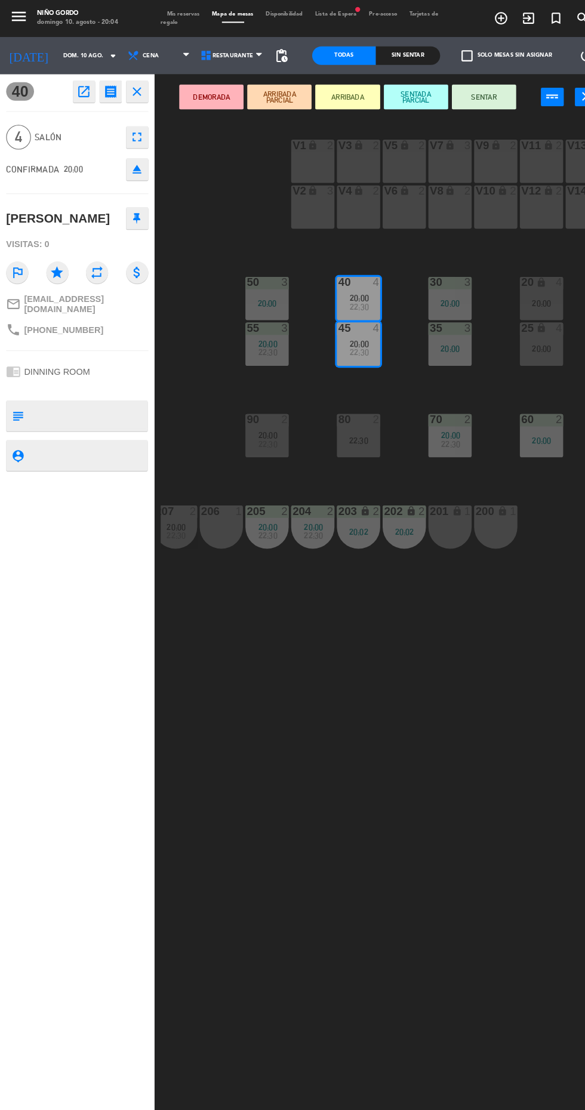
click at [473, 94] on button "SENTAR" at bounding box center [467, 94] width 62 height 24
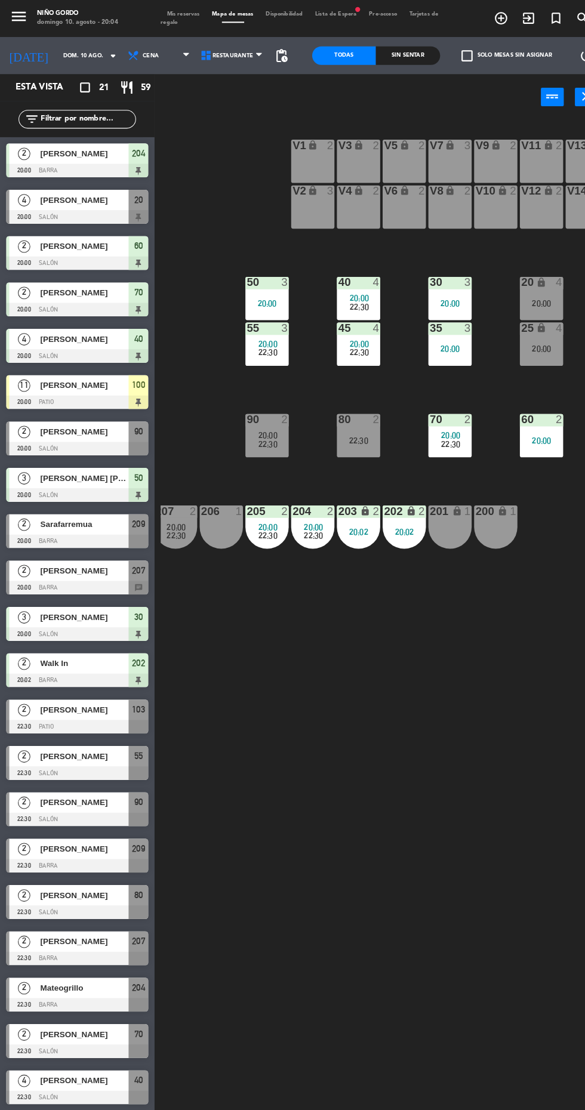
click at [109, 507] on span "Sarafarremua" at bounding box center [81, 506] width 85 height 13
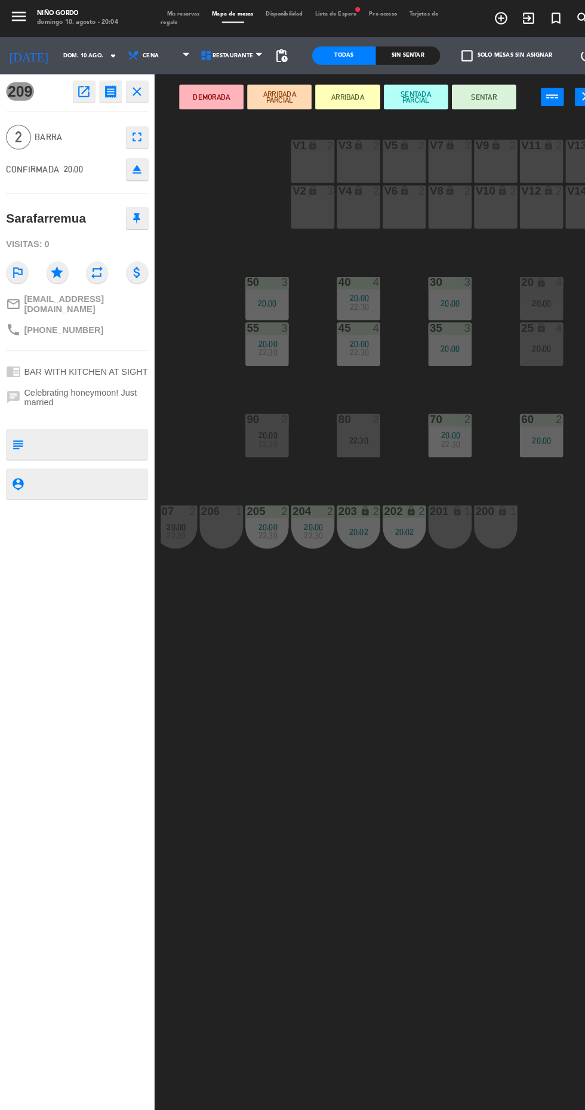
click at [473, 100] on button "SENTAR" at bounding box center [467, 94] width 62 height 24
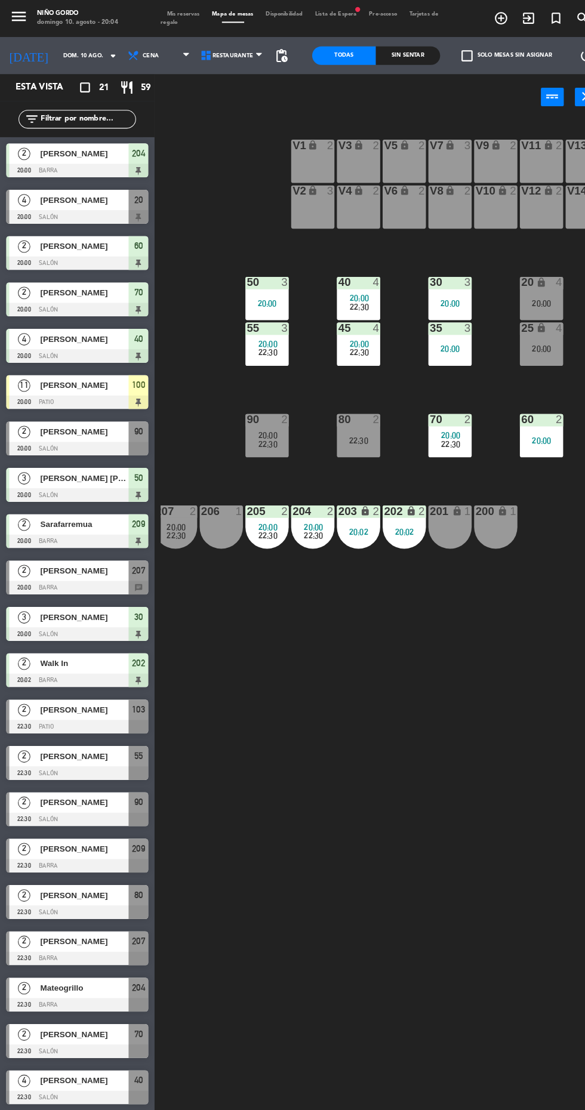
click at [102, 50] on icon "arrow_drop_down" at bounding box center [109, 54] width 14 height 14
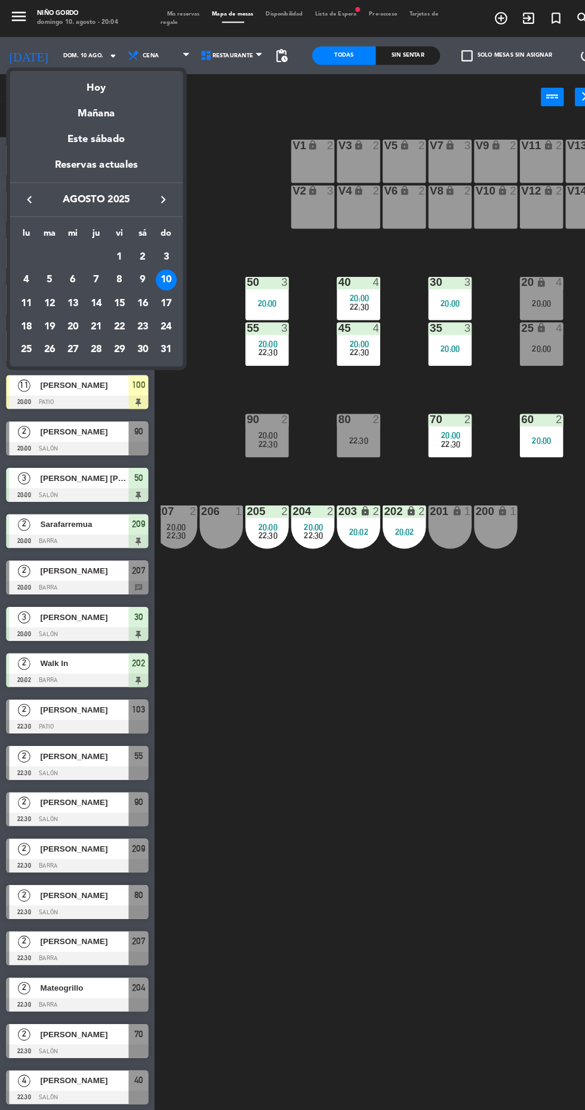
click at [137, 275] on div "9" at bounding box center [138, 270] width 20 height 20
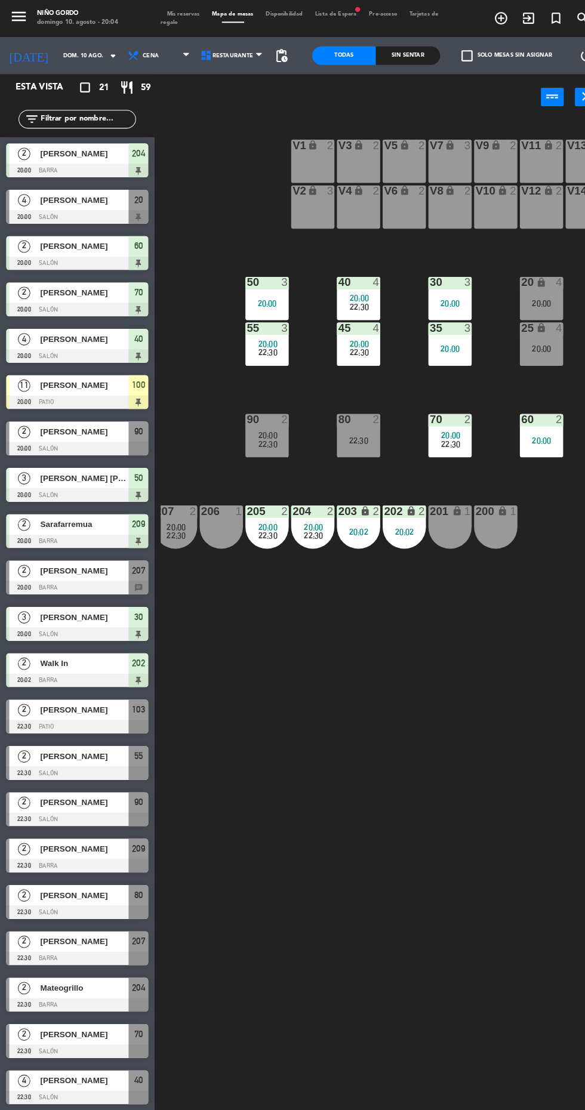
type input "sáb. 9 ago."
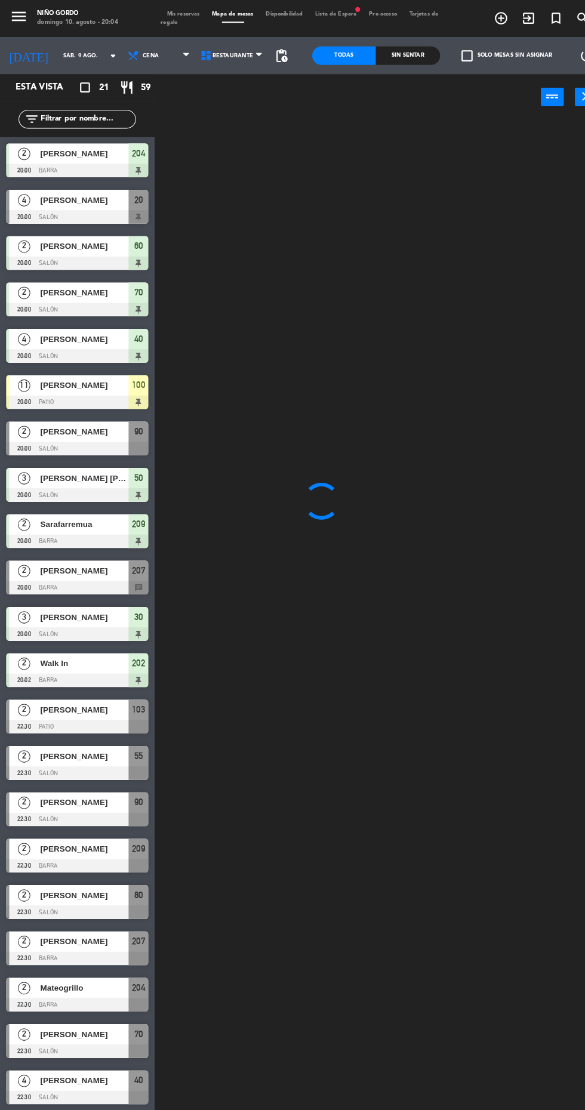
scroll to position [0, 0]
click at [190, 13] on span "Mis reservas" at bounding box center [177, 13] width 44 height 5
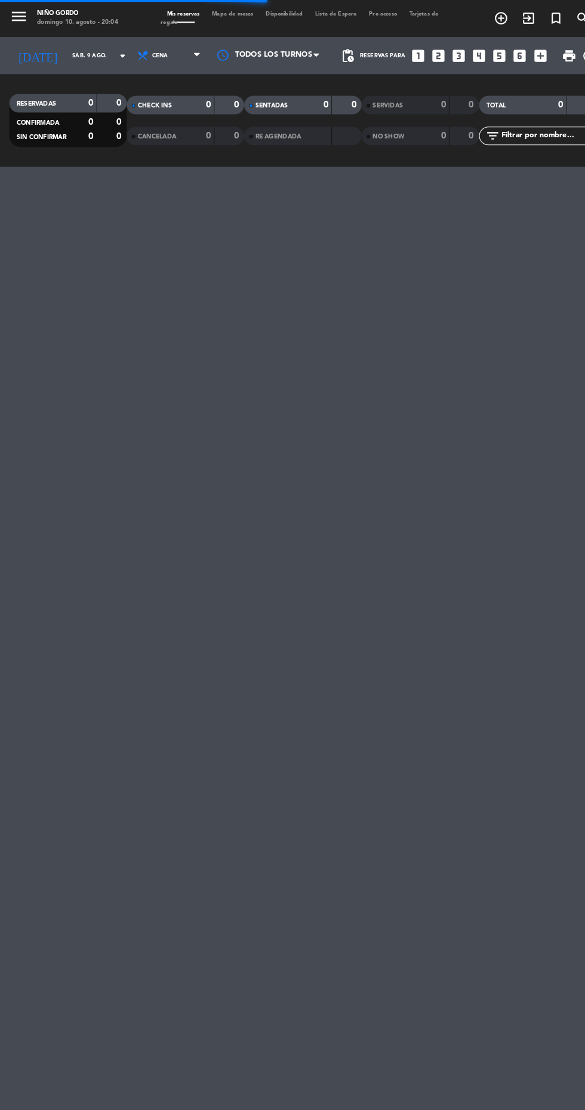
click at [401, 137] on div "NO SHOW" at bounding box center [379, 132] width 55 height 14
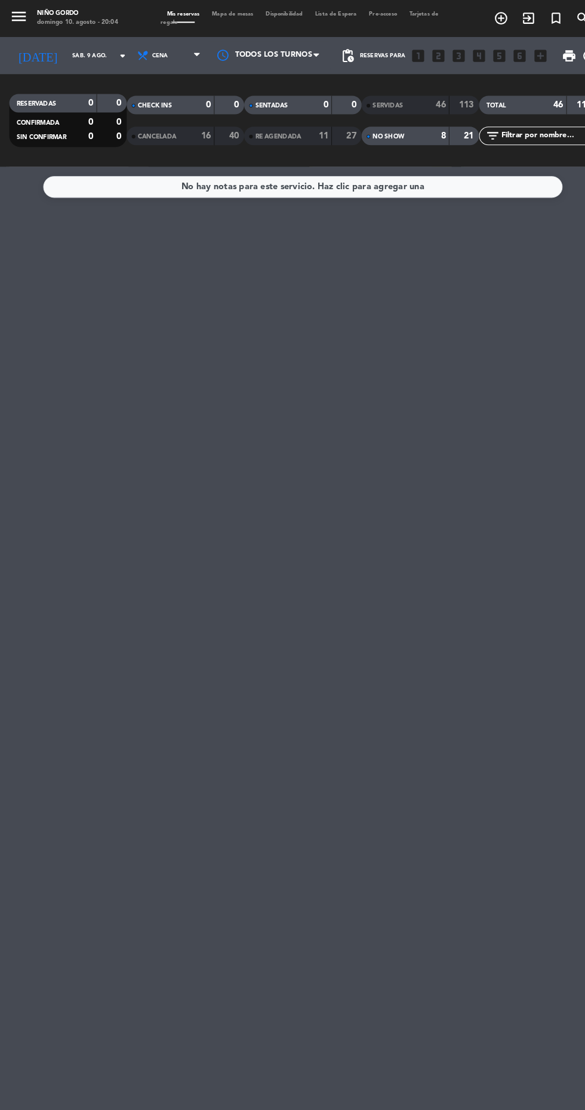
click at [397, 138] on div "NO SHOW 8 21" at bounding box center [405, 131] width 113 height 18
click at [392, 126] on div "NO SHOW" at bounding box center [379, 132] width 55 height 14
